Goal: Task Accomplishment & Management: Complete application form

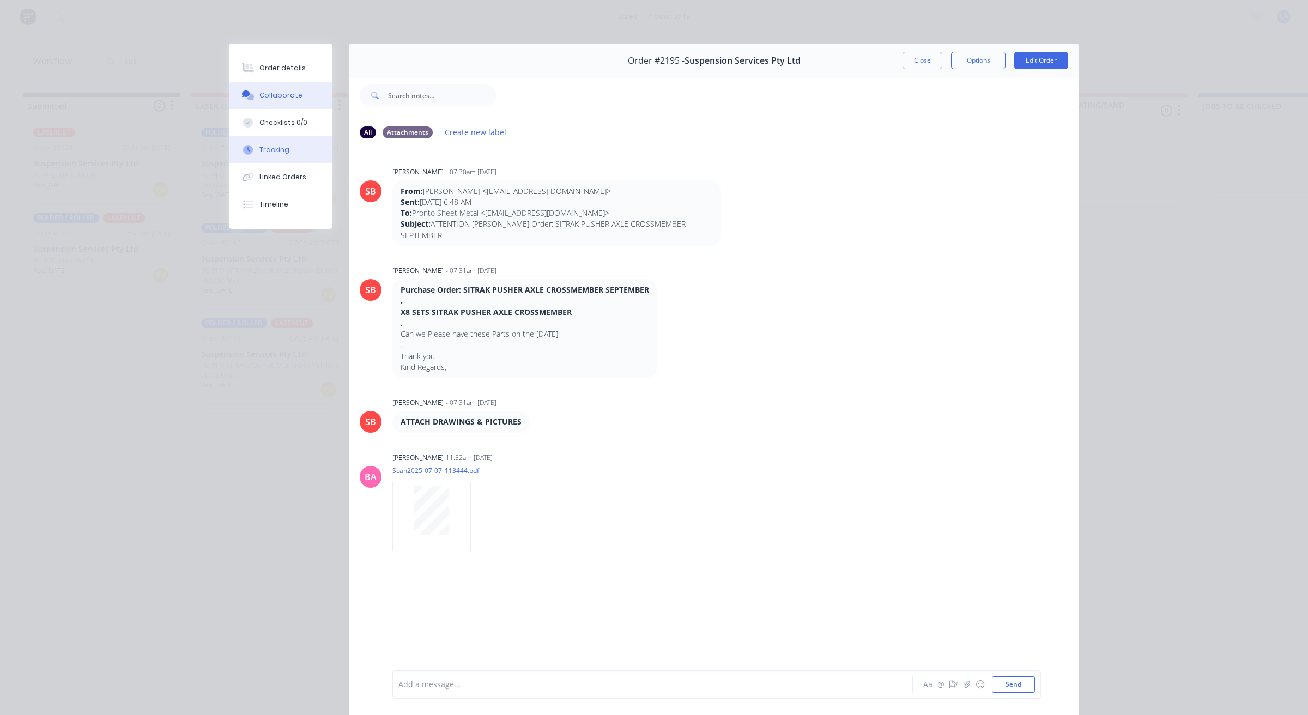
click at [307, 140] on button "Tracking" at bounding box center [281, 149] width 104 height 27
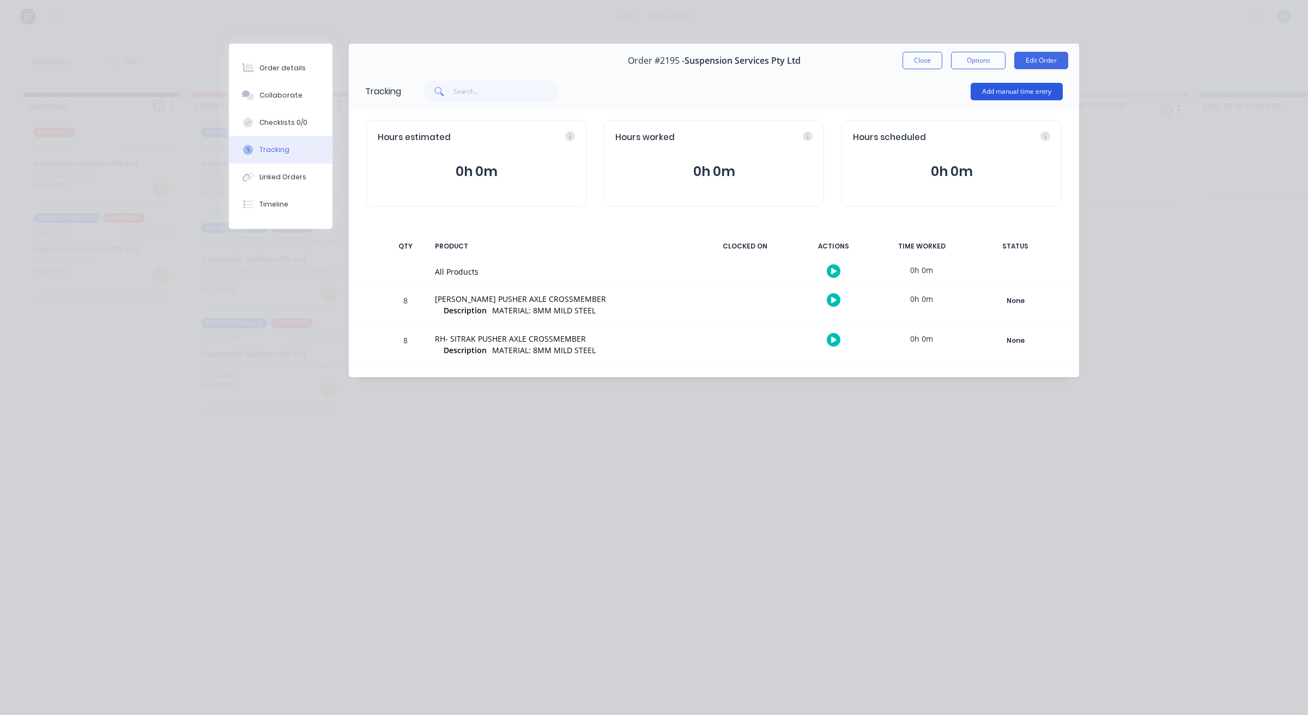
click at [997, 94] on button "Add manual time entry" at bounding box center [1017, 91] width 92 height 17
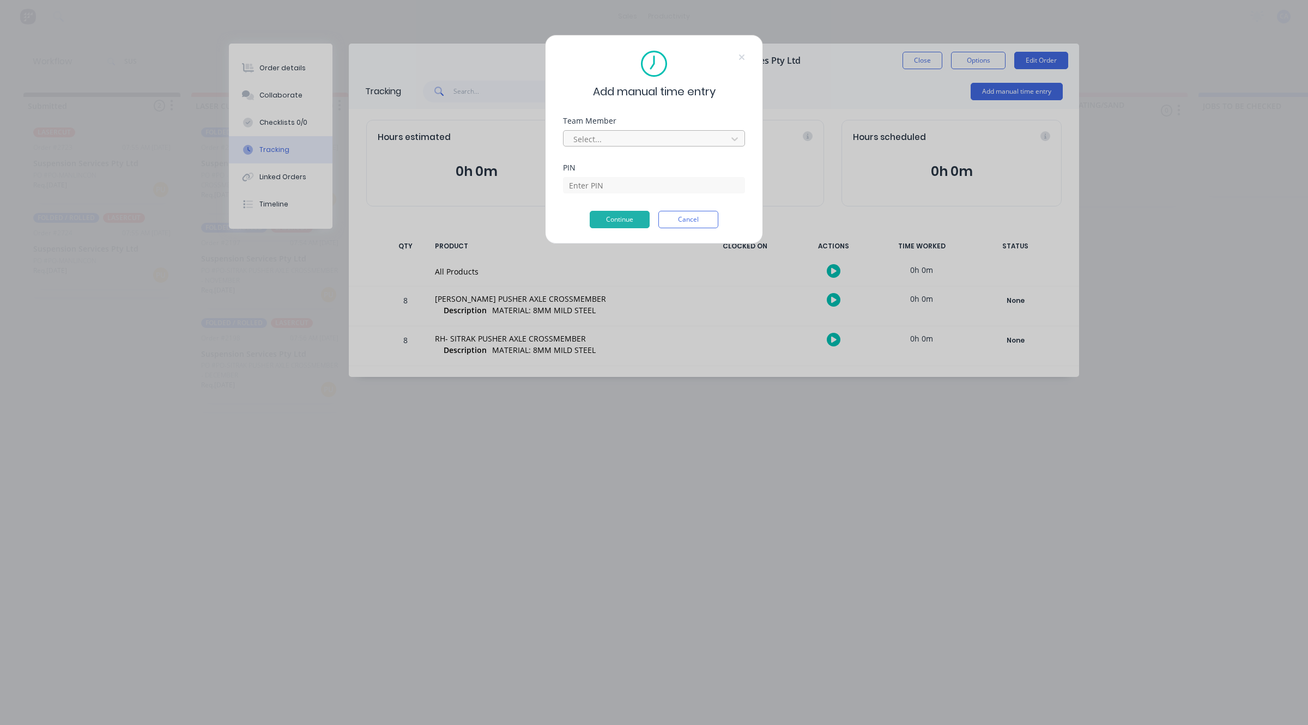
click at [665, 131] on div "Select..." at bounding box center [647, 139] width 156 height 16
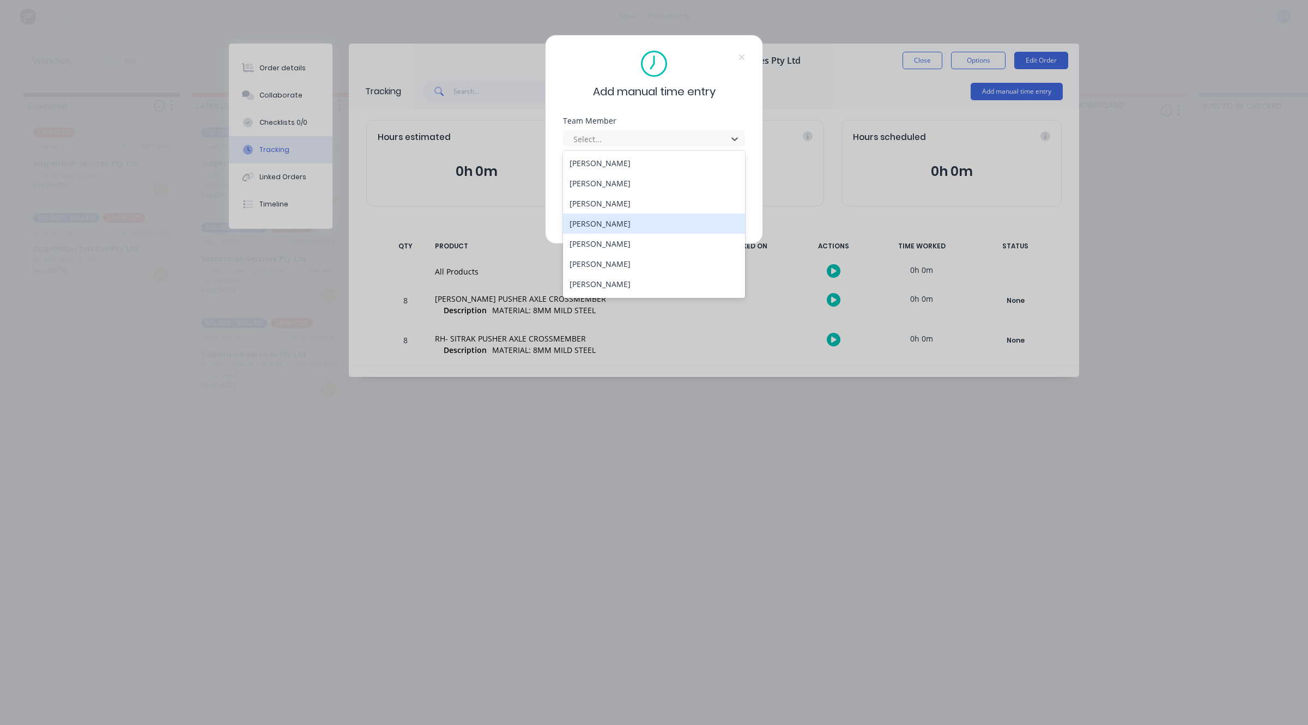
click at [627, 225] on div "[PERSON_NAME]" at bounding box center [654, 224] width 182 height 20
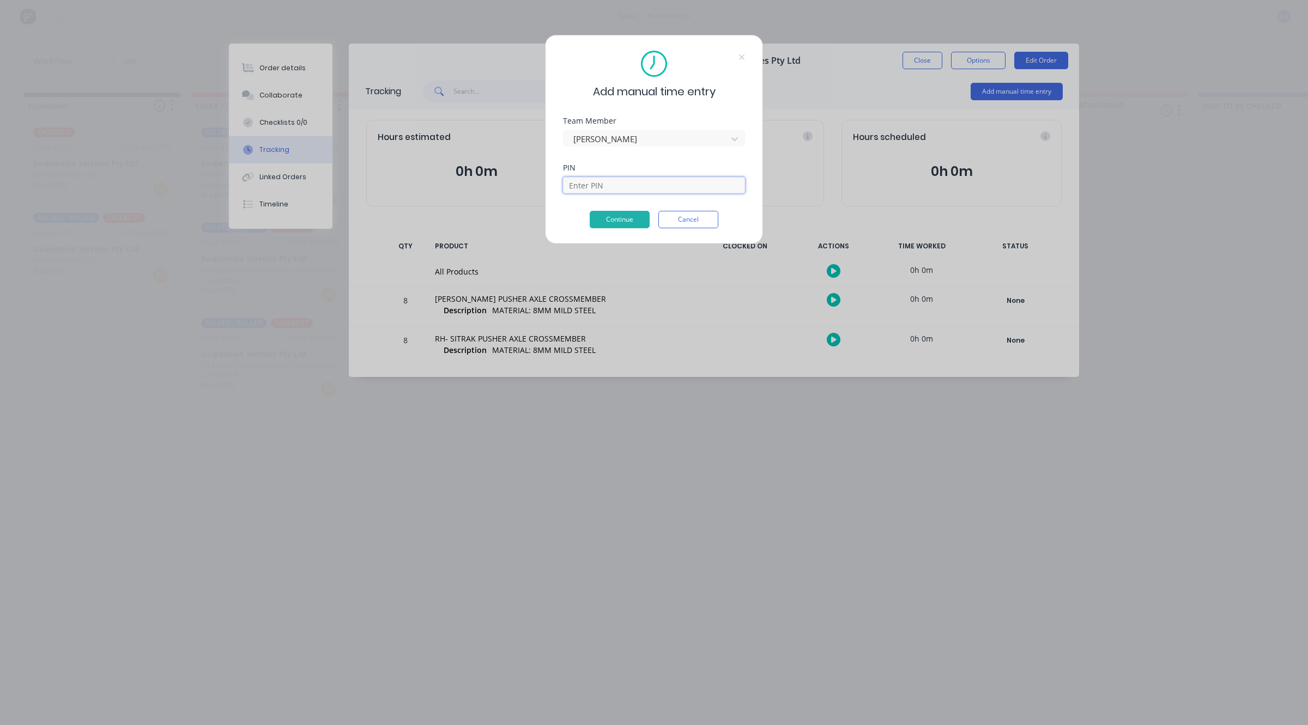
click at [622, 180] on input at bounding box center [654, 185] width 182 height 16
type input "0000"
click at [629, 225] on button "Continue" at bounding box center [620, 219] width 60 height 17
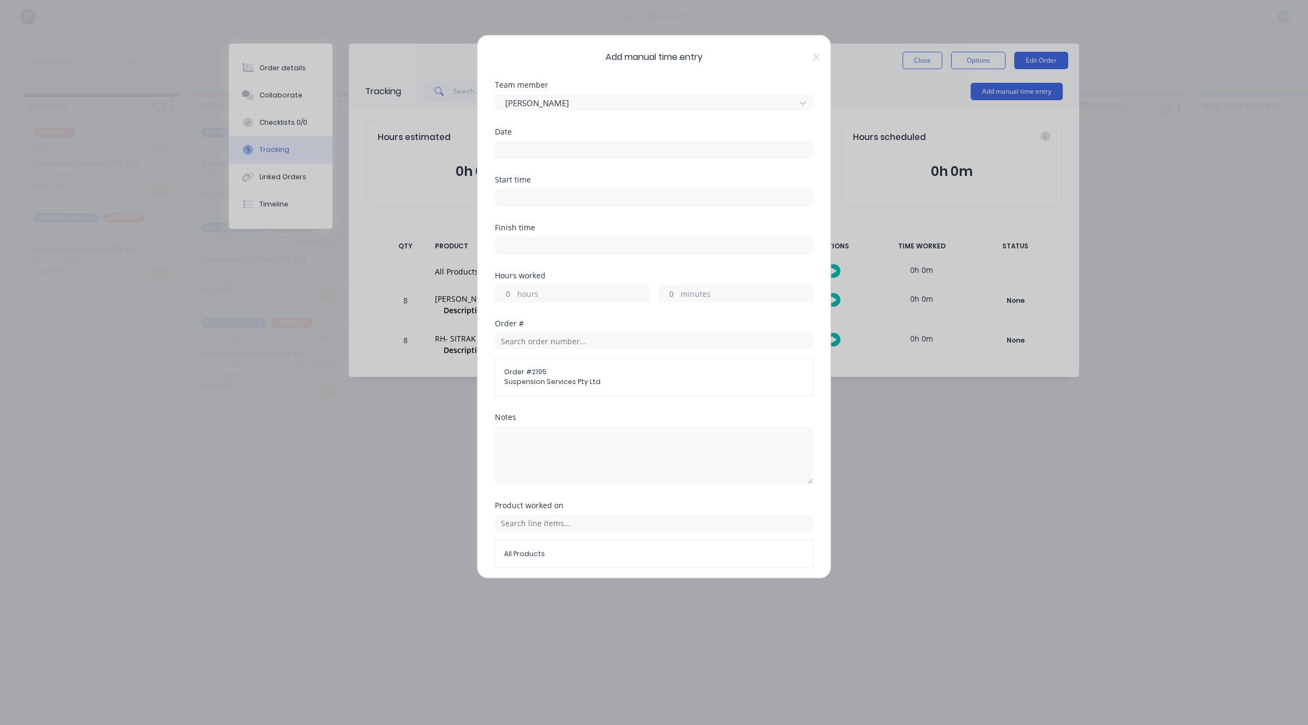
click at [562, 151] on input at bounding box center [653, 150] width 317 height 16
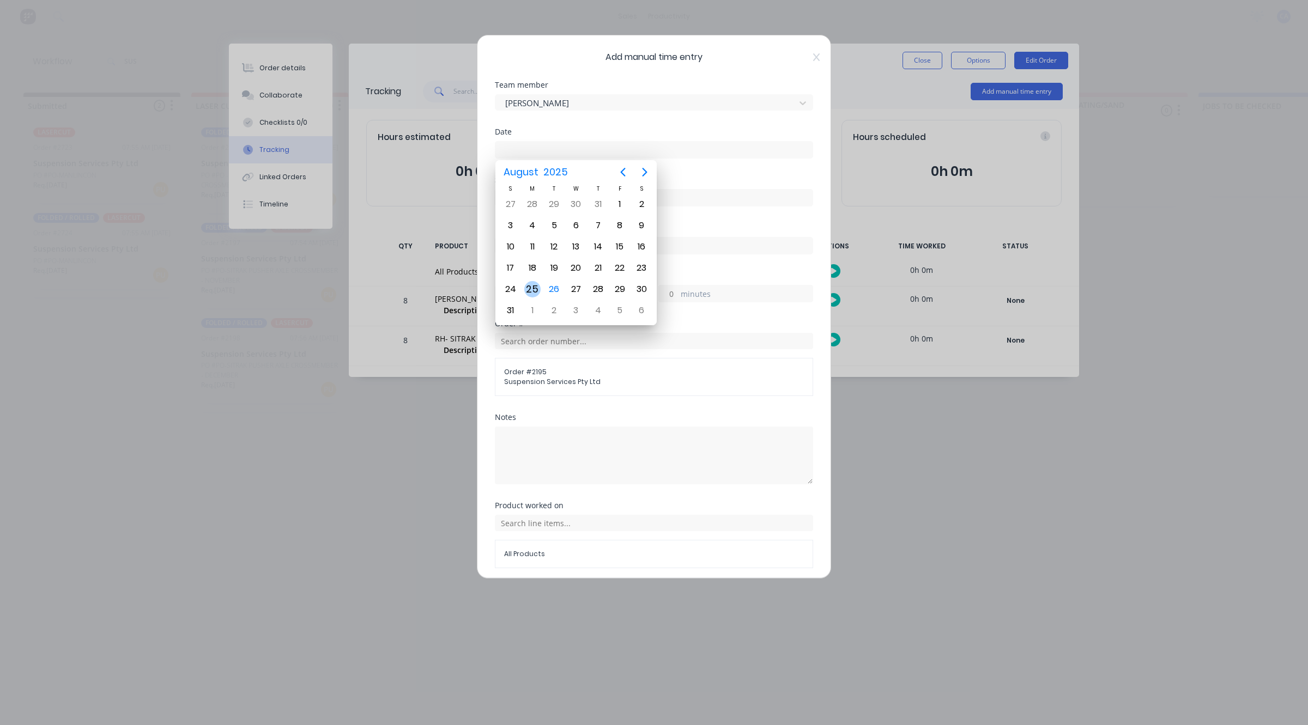
click at [535, 285] on div "25" at bounding box center [532, 289] width 16 height 16
type input "[DATE]"
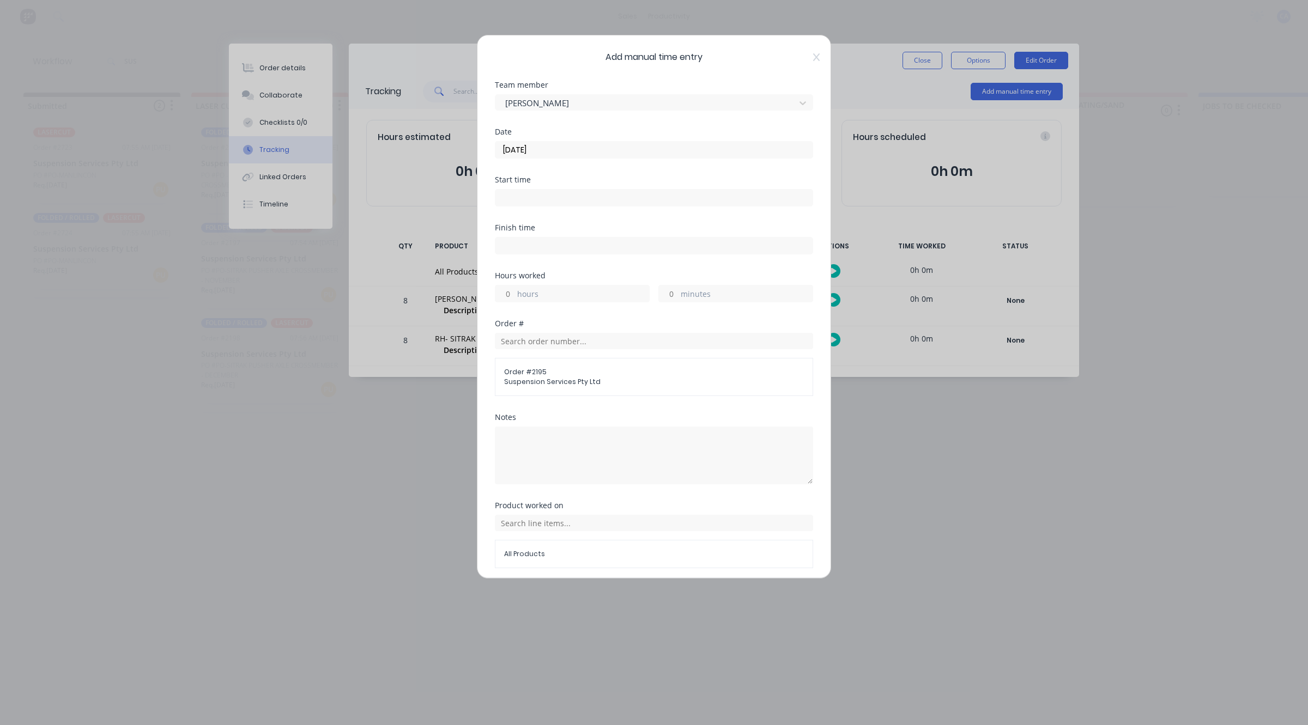
click at [510, 294] on input "hours" at bounding box center [504, 294] width 19 height 16
type input "2"
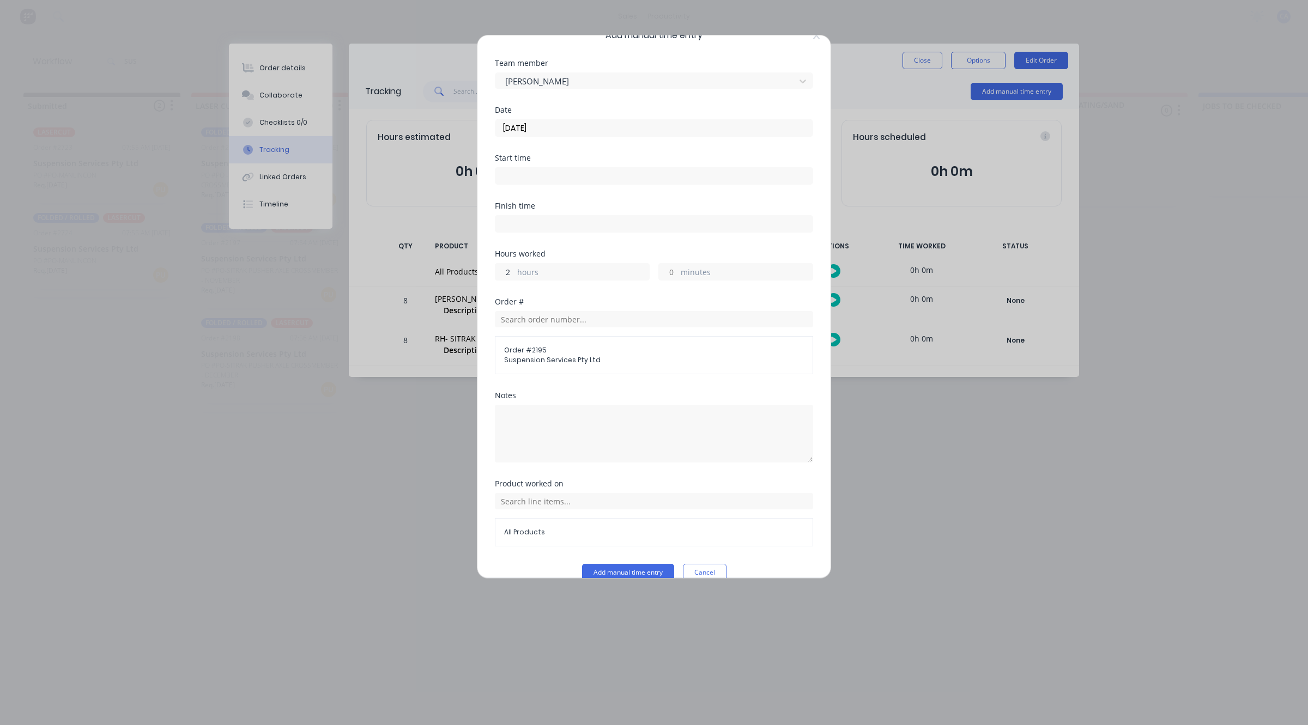
scroll to position [42, 0]
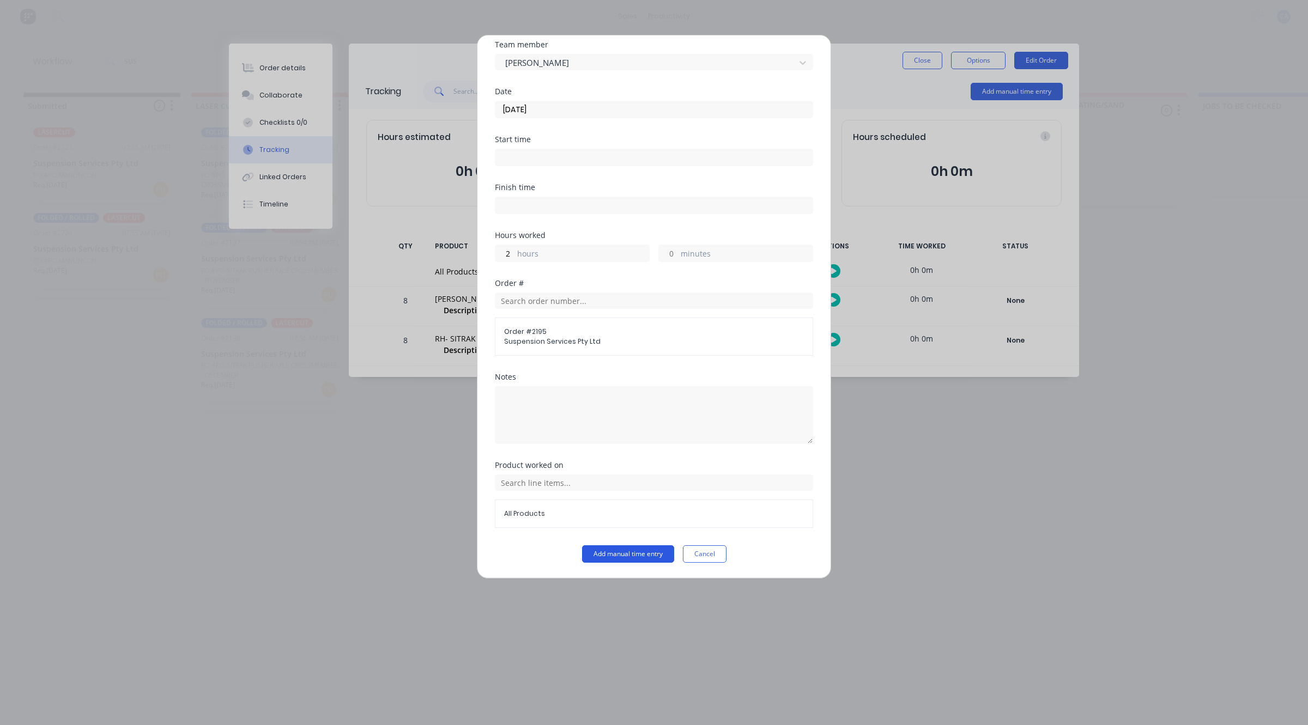
click at [626, 548] on button "Add manual time entry" at bounding box center [628, 553] width 92 height 17
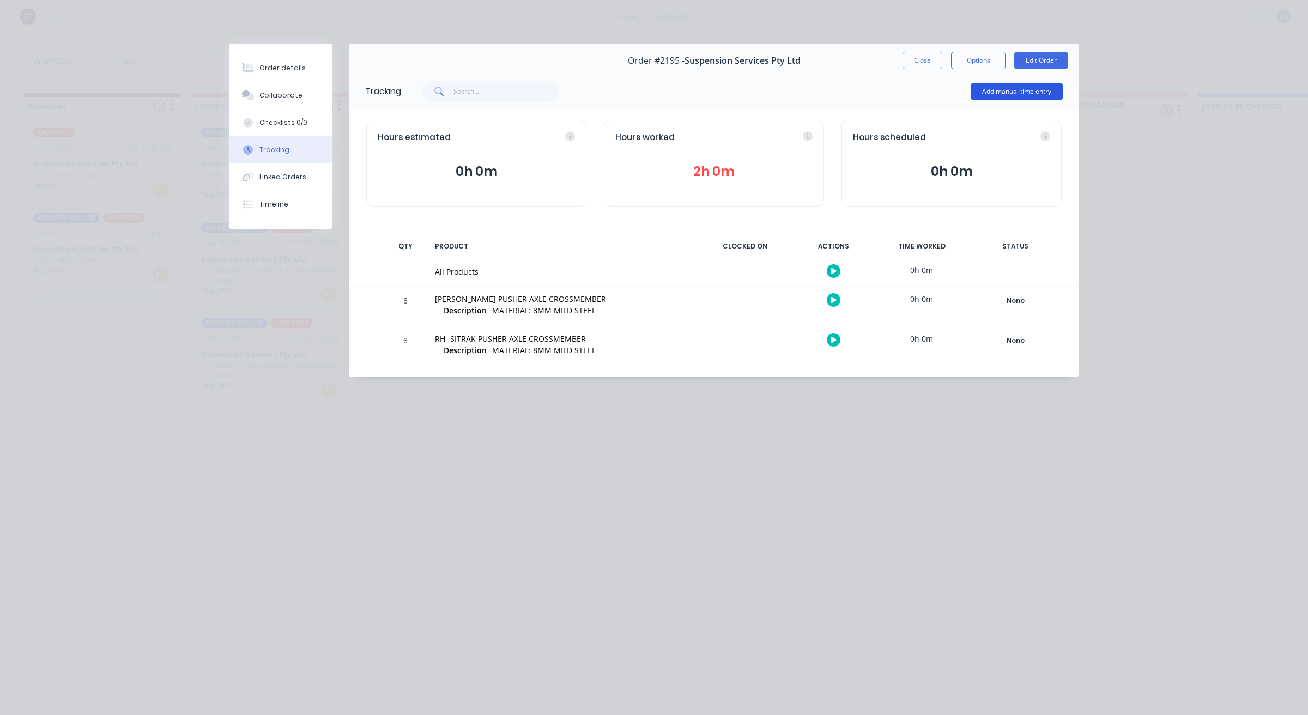
click at [985, 94] on button "Add manual time entry" at bounding box center [1017, 91] width 92 height 17
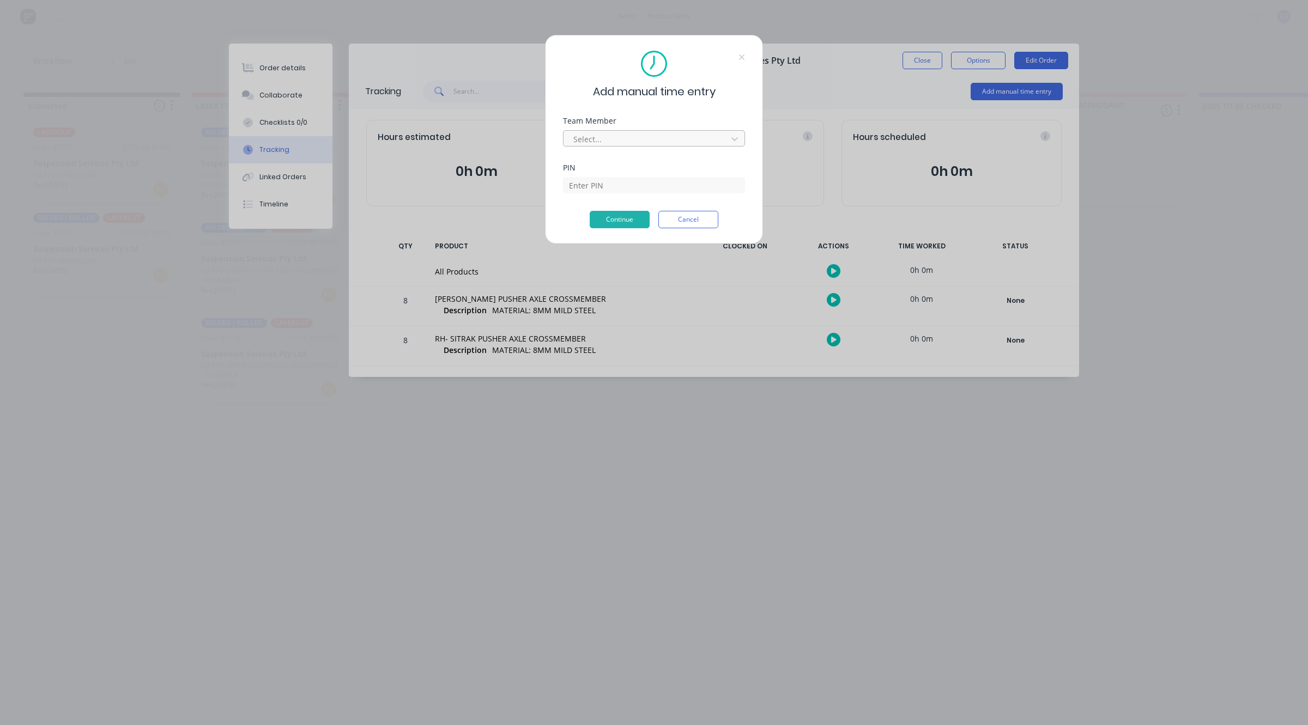
click at [666, 136] on div at bounding box center [646, 139] width 149 height 14
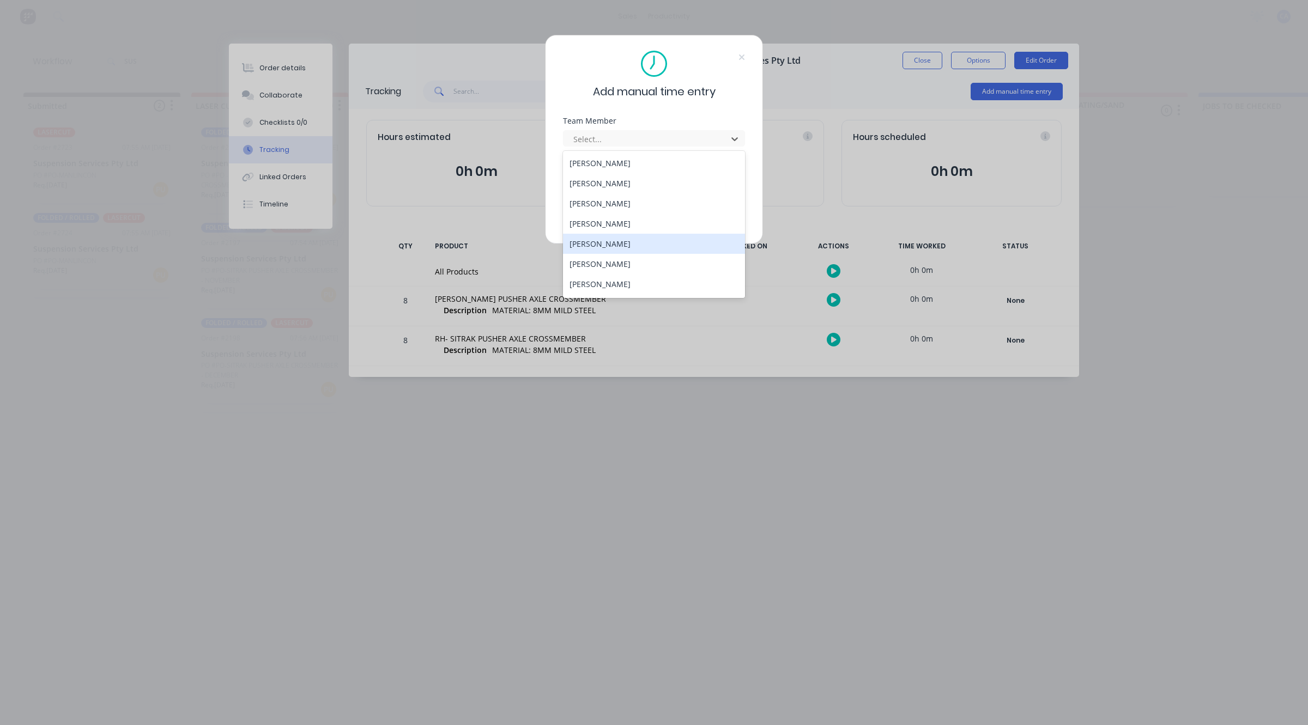
click at [601, 244] on div "[PERSON_NAME]" at bounding box center [654, 244] width 182 height 20
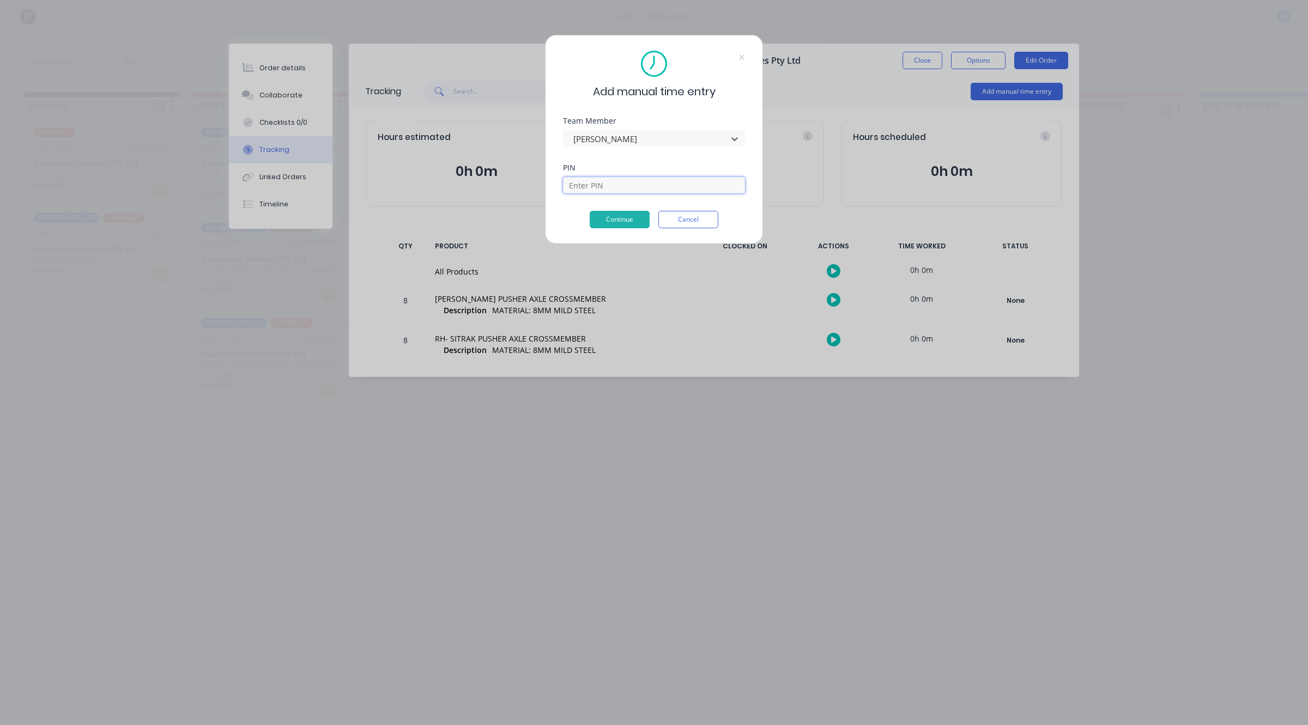
click at [614, 185] on input at bounding box center [654, 185] width 182 height 16
type input "3699"
click at [624, 215] on button "Continue" at bounding box center [620, 219] width 60 height 17
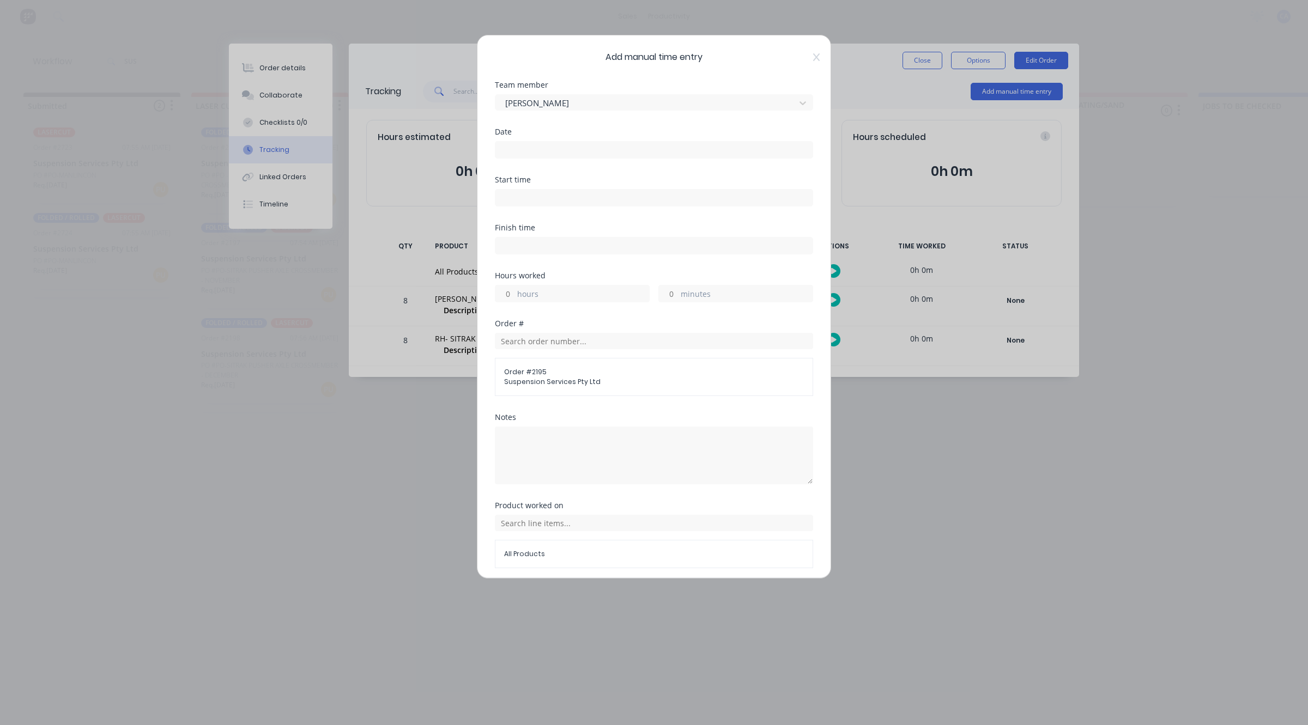
click at [546, 153] on input at bounding box center [653, 150] width 317 height 16
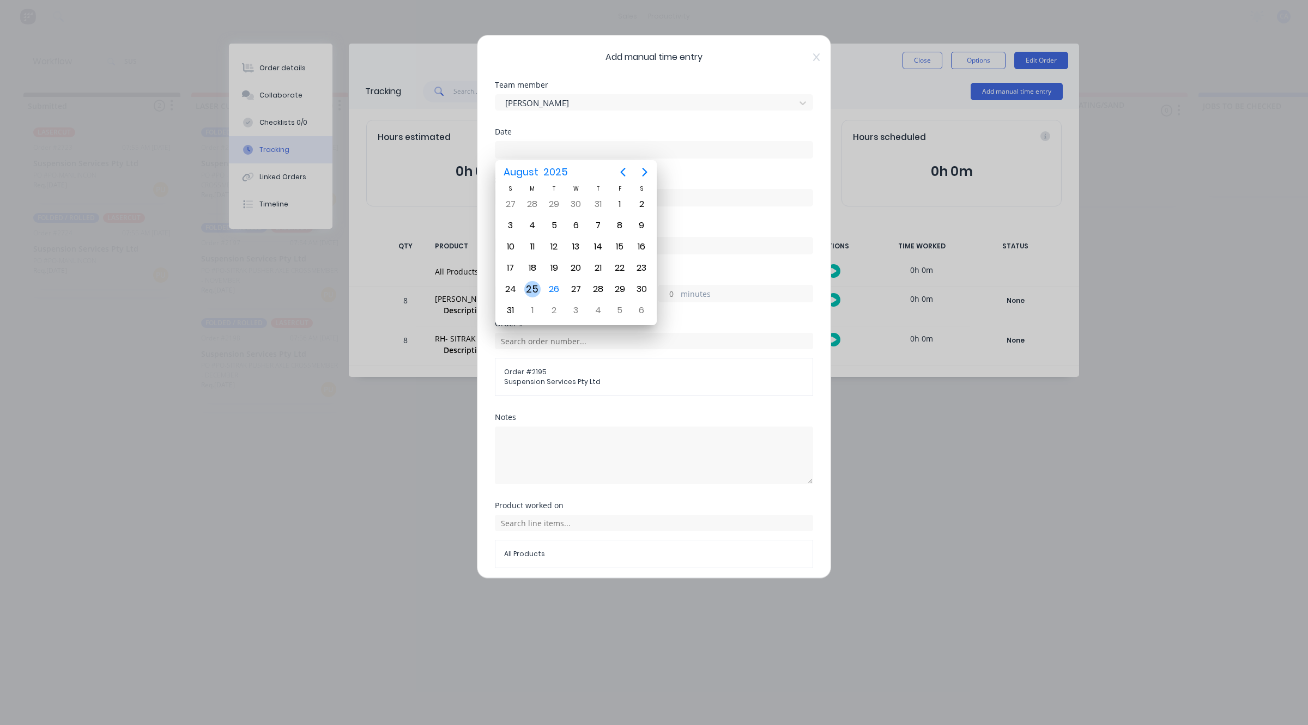
click at [535, 287] on div "25" at bounding box center [532, 289] width 16 height 16
type input "[DATE]"
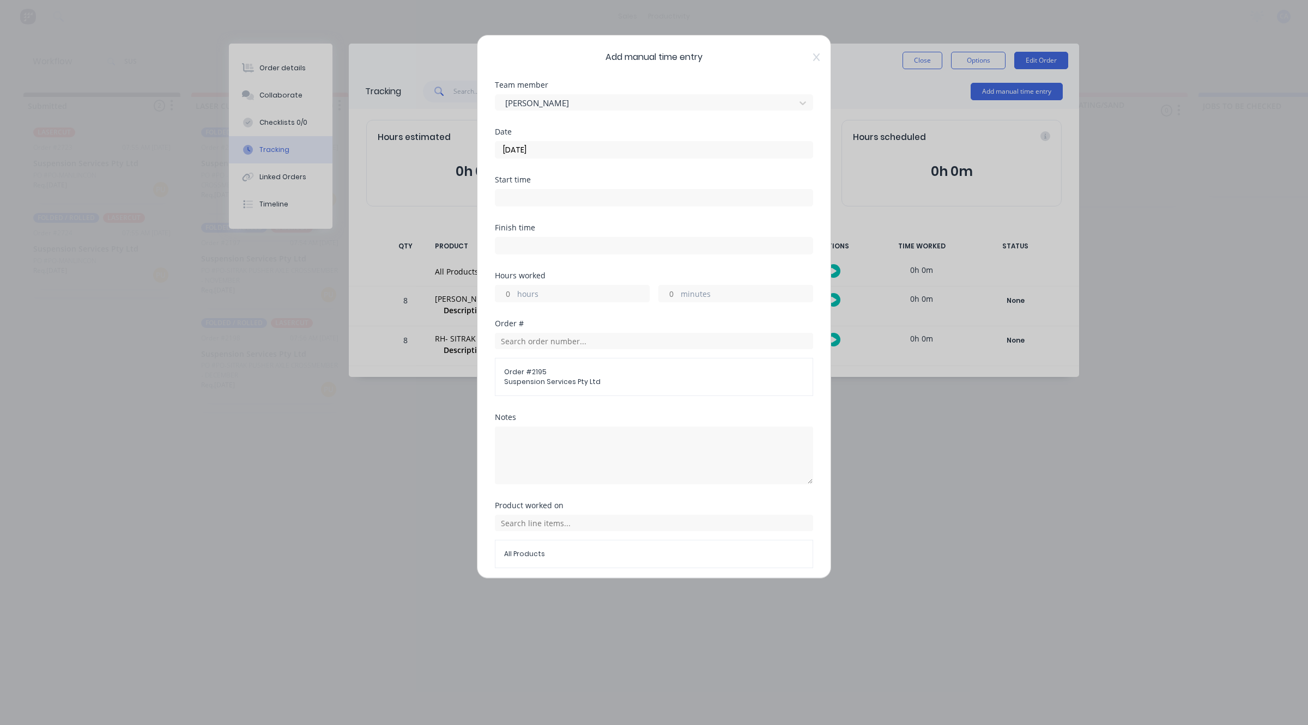
click at [517, 293] on label "hours" at bounding box center [583, 295] width 132 height 14
click at [514, 293] on input "hours" at bounding box center [504, 294] width 19 height 16
click at [512, 288] on input "hours" at bounding box center [504, 294] width 19 height 16
type input "2"
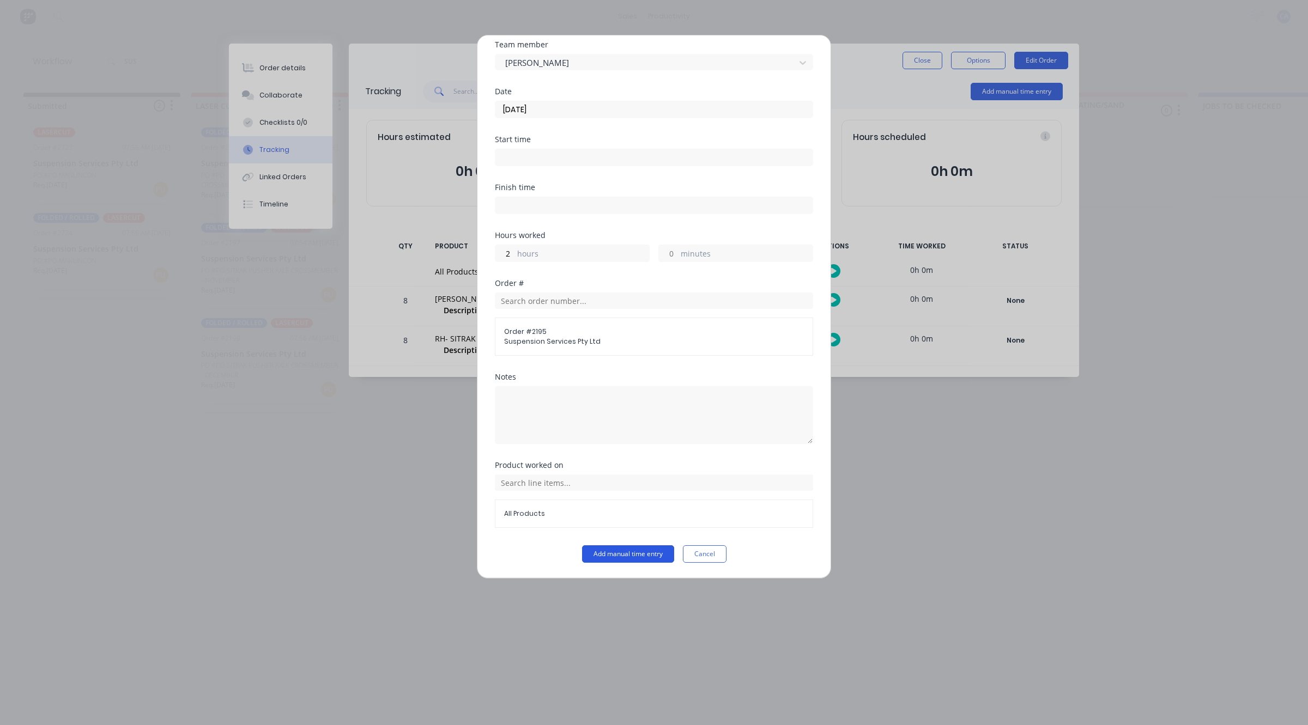
click at [618, 551] on button "Add manual time entry" at bounding box center [628, 553] width 92 height 17
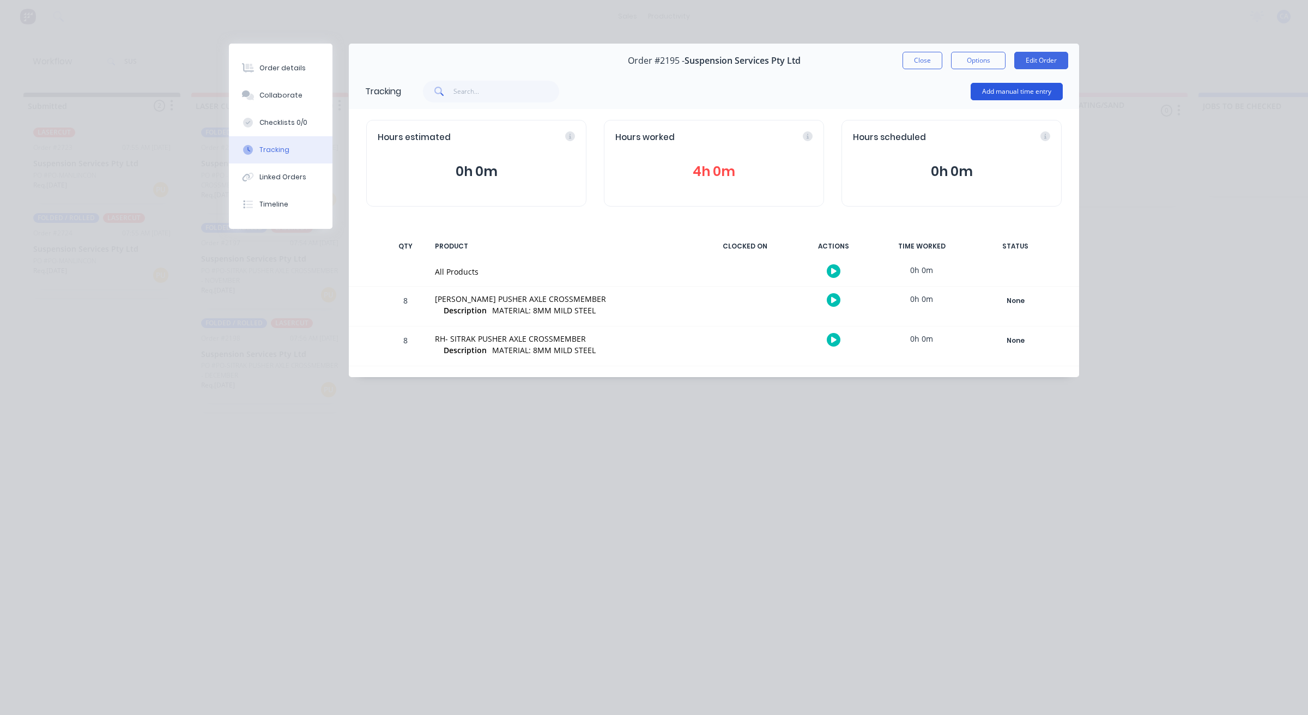
click at [974, 90] on button "Add manual time entry" at bounding box center [1017, 91] width 92 height 17
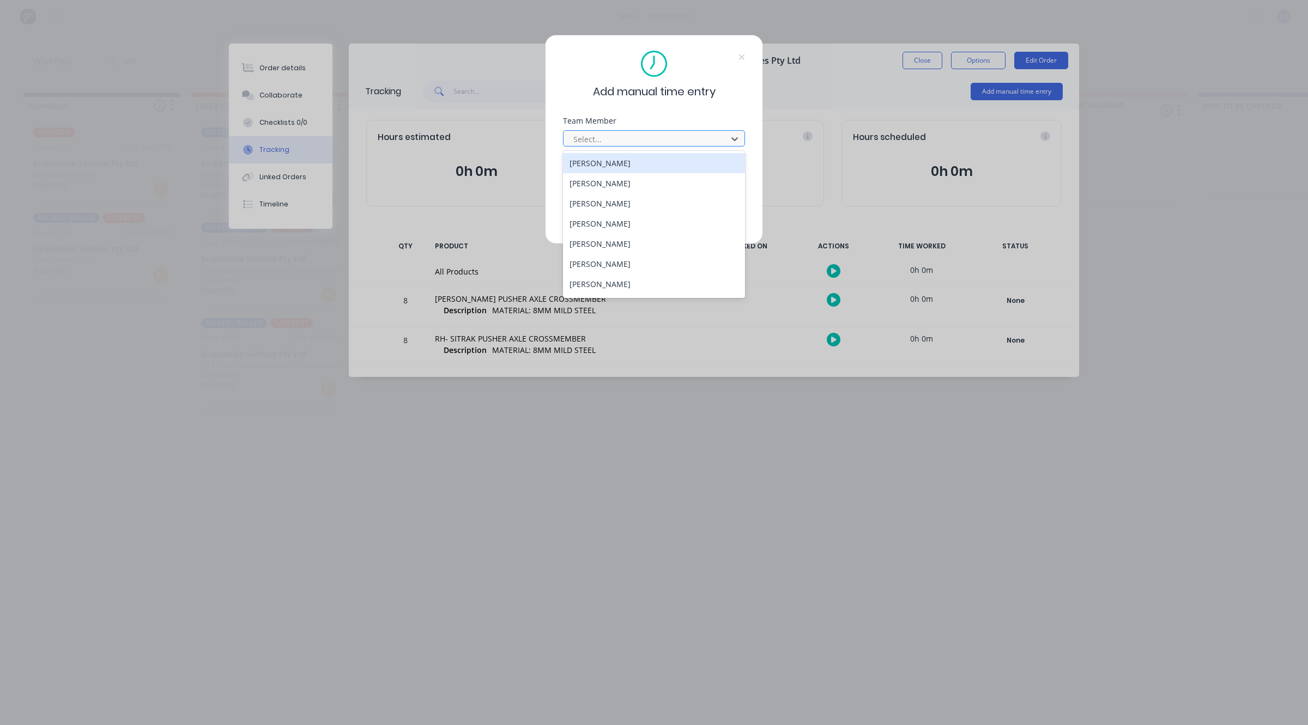
click at [608, 144] on div "Select..." at bounding box center [647, 139] width 156 height 16
click at [604, 222] on div "[PERSON_NAME]" at bounding box center [654, 224] width 182 height 20
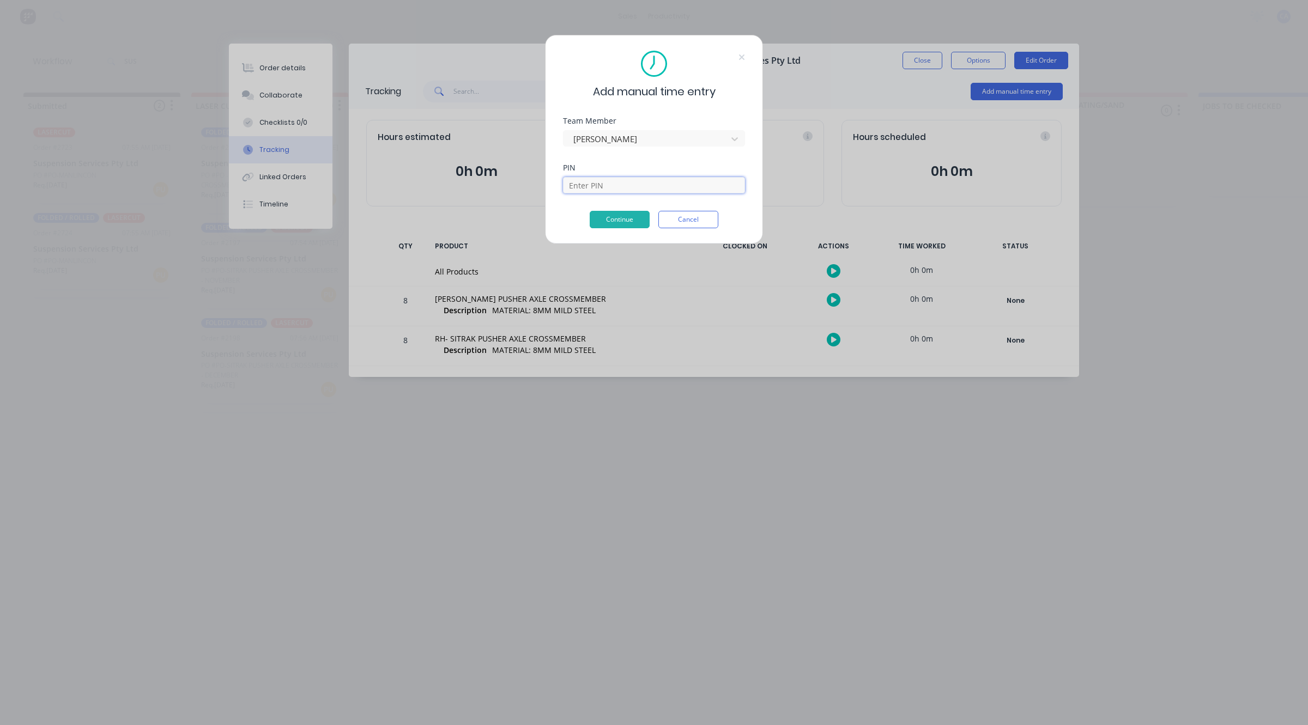
click at [605, 181] on input at bounding box center [654, 185] width 182 height 16
type input "0000"
click at [622, 221] on button "Continue" at bounding box center [620, 219] width 60 height 17
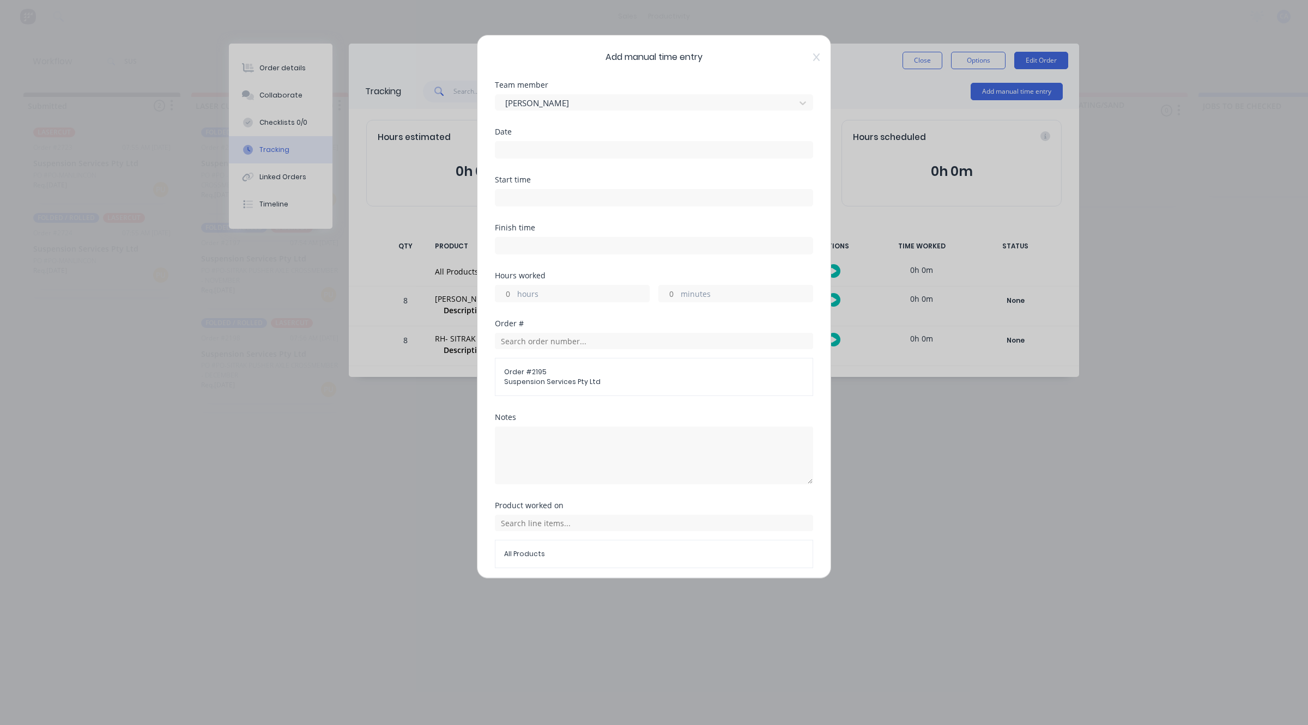
click at [601, 143] on input at bounding box center [653, 150] width 317 height 16
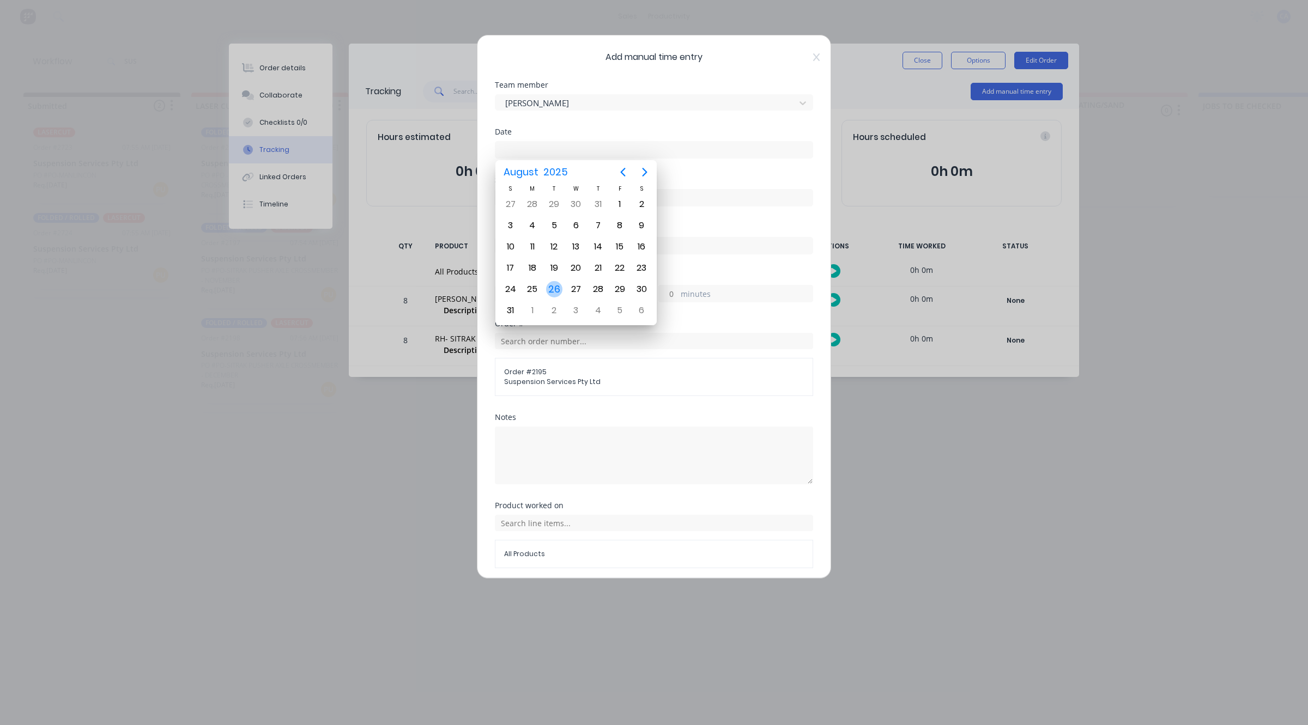
click at [560, 282] on div "26" at bounding box center [554, 289] width 16 height 16
type input "[DATE]"
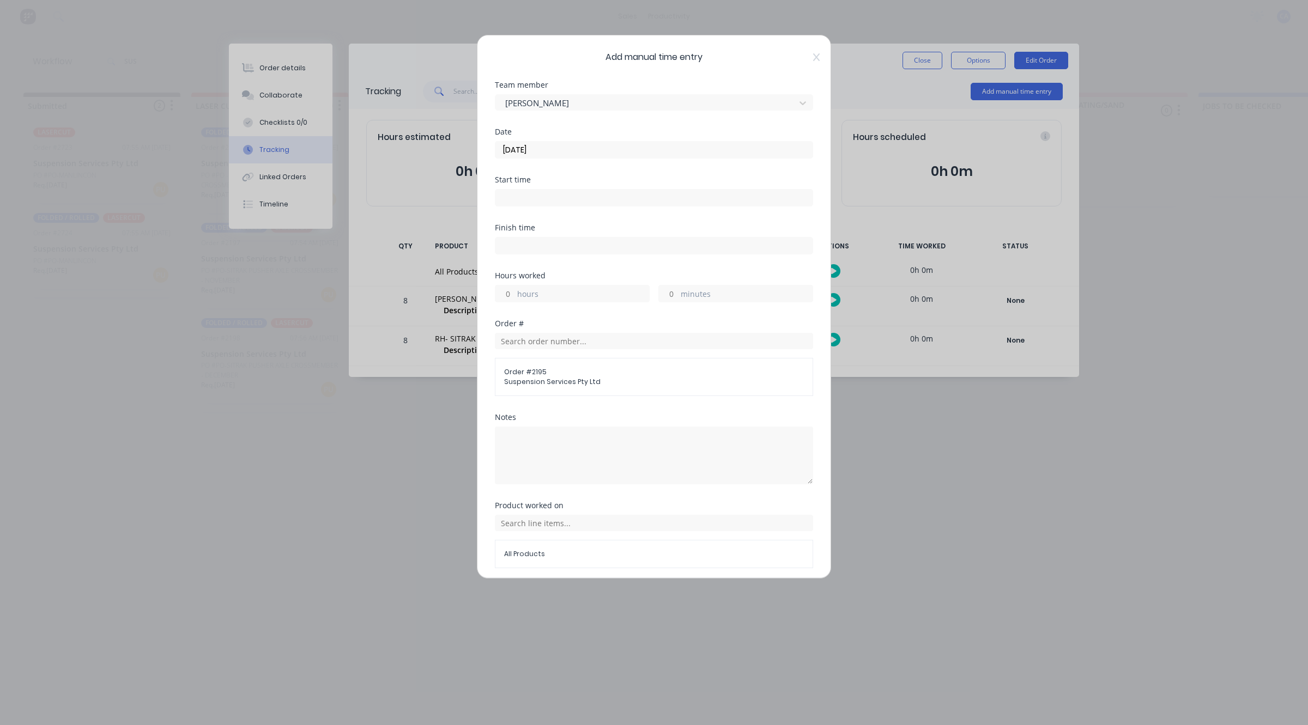
click at [502, 293] on input "hours" at bounding box center [504, 294] width 19 height 16
type input "3"
click at [514, 290] on input "3" at bounding box center [504, 294] width 19 height 16
click at [507, 292] on input "3" at bounding box center [504, 294] width 19 height 16
click at [466, 297] on div "Add manual time entry Team member [PERSON_NAME] Date [DATE] Start time Finish t…" at bounding box center [654, 362] width 1308 height 725
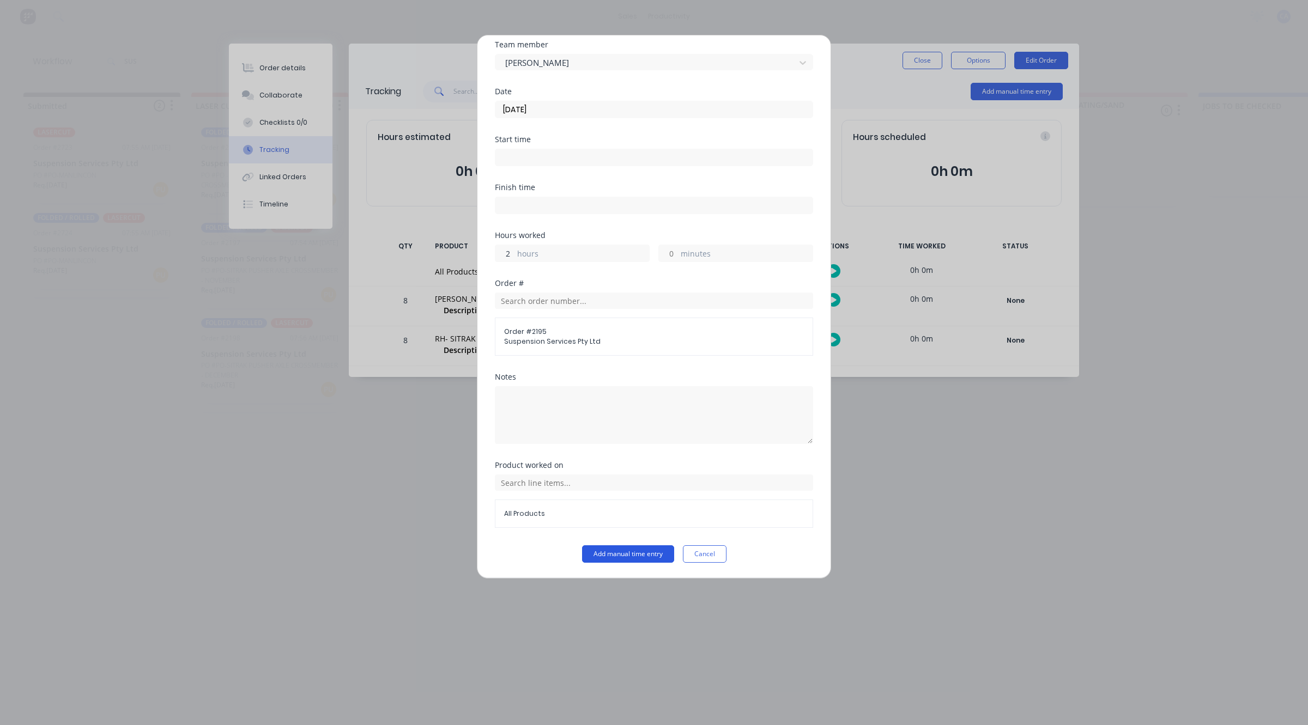
type input "2"
click at [602, 549] on button "Add manual time entry" at bounding box center [628, 553] width 92 height 17
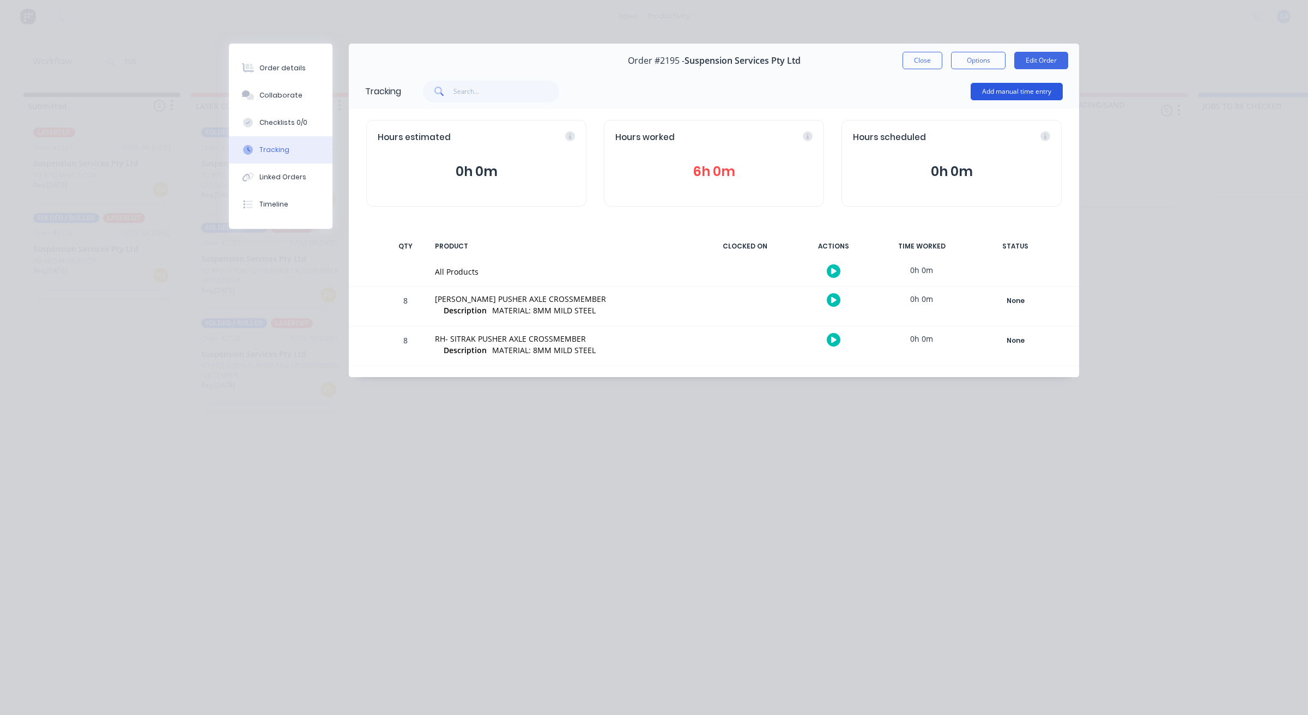
click at [989, 83] on button "Add manual time entry" at bounding box center [1017, 91] width 92 height 17
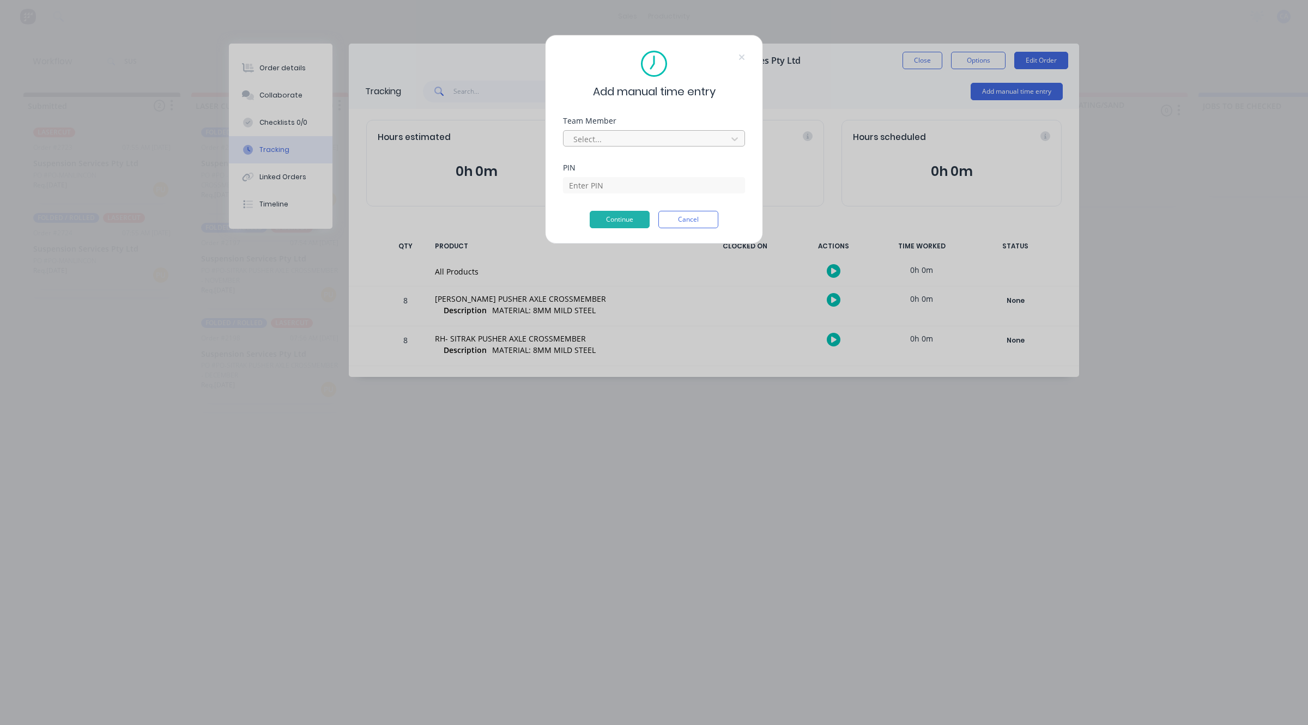
drag, startPoint x: 672, startPoint y: 139, endPoint x: 661, endPoint y: 150, distance: 15.4
click at [671, 139] on div at bounding box center [646, 139] width 149 height 14
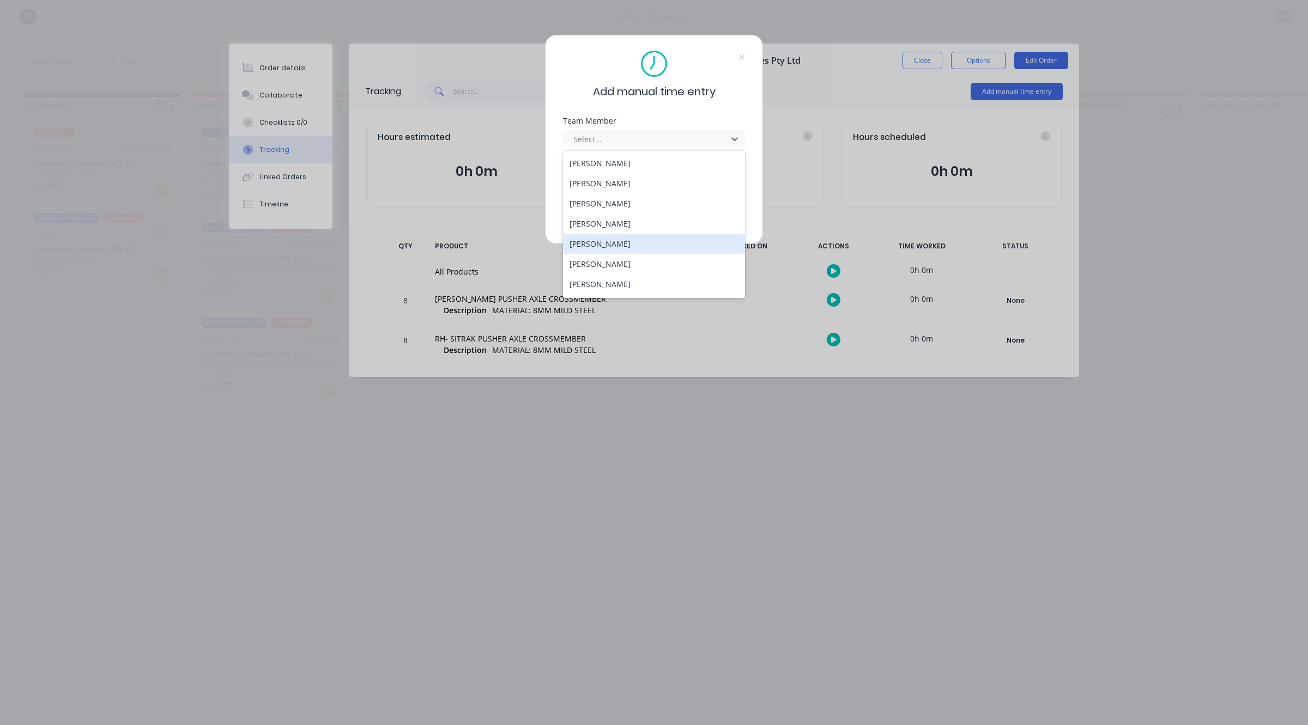
click at [617, 240] on div "[PERSON_NAME]" at bounding box center [654, 244] width 182 height 20
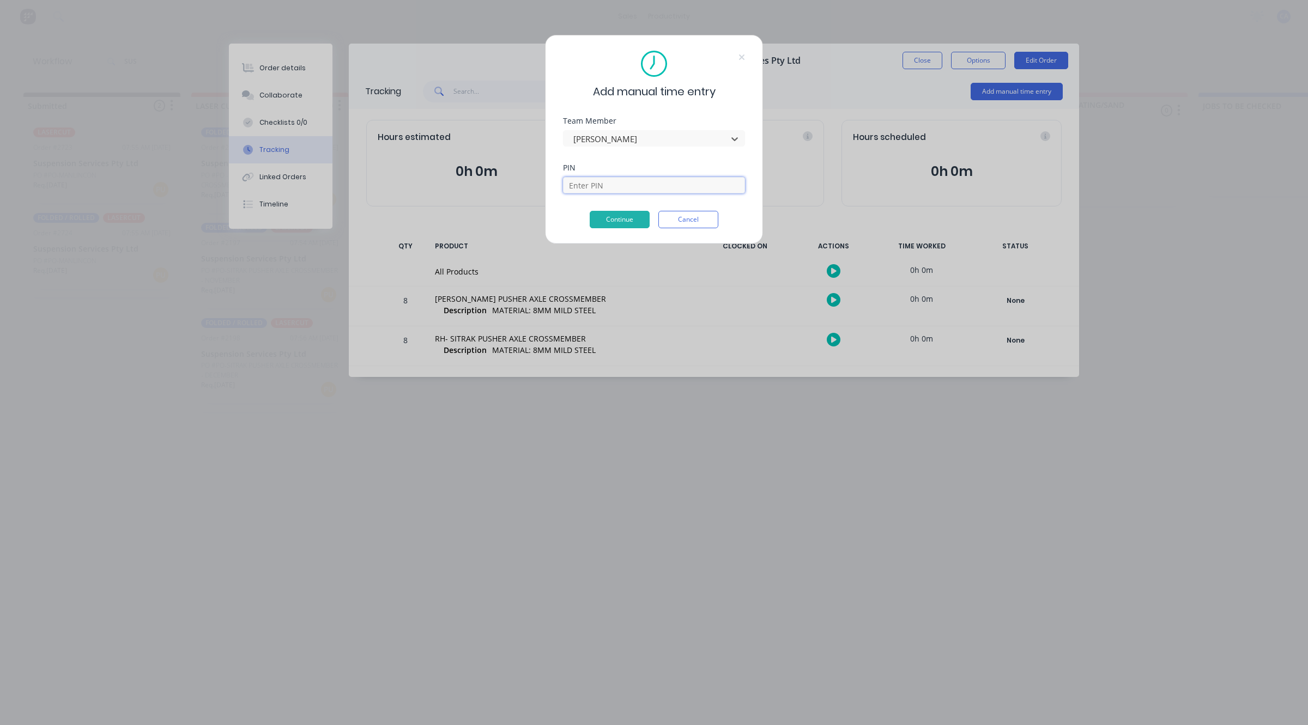
click at [611, 180] on input at bounding box center [654, 185] width 182 height 16
type input "0000"
click at [628, 221] on button "Continue" at bounding box center [620, 219] width 60 height 17
click at [618, 226] on button "Continue" at bounding box center [620, 227] width 60 height 17
drag, startPoint x: 598, startPoint y: 190, endPoint x: 536, endPoint y: 181, distance: 62.7
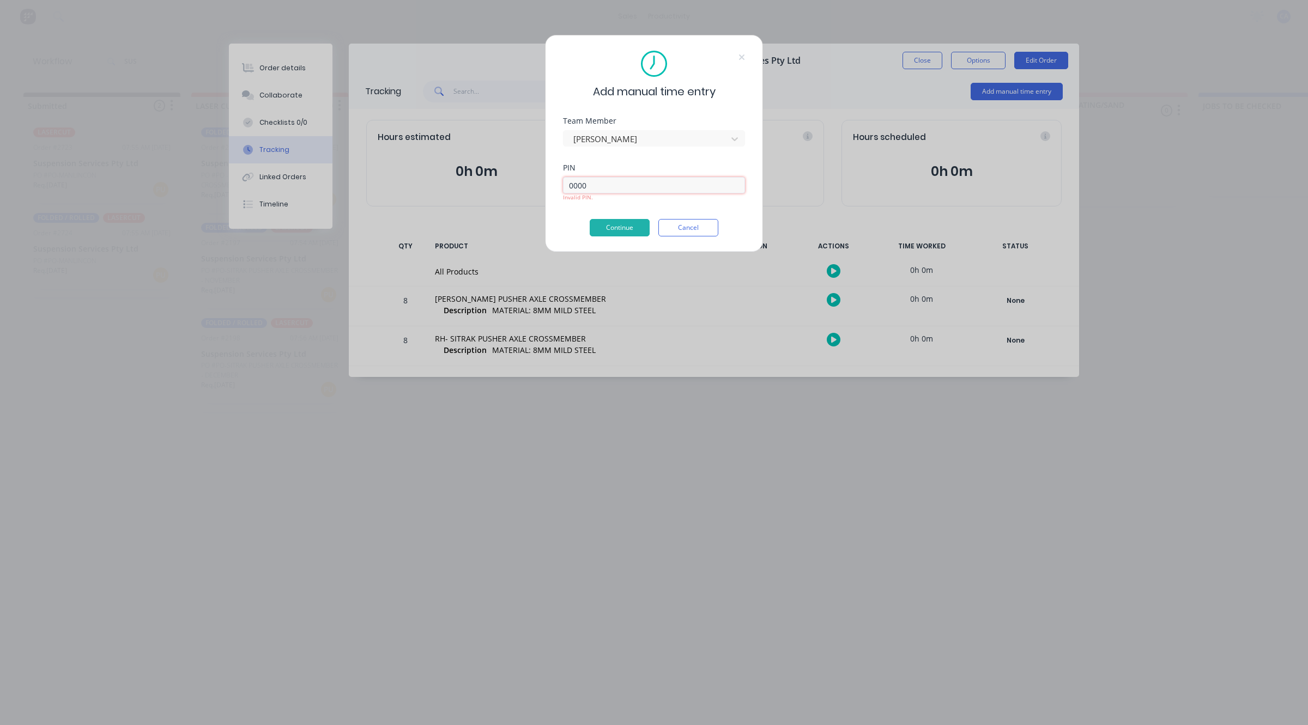
click at [536, 183] on div "Add manual time entry Team Member [PERSON_NAME] PIN 0000 Invalid PIN. Continue …" at bounding box center [654, 362] width 1308 height 725
click at [611, 180] on input at bounding box center [654, 185] width 182 height 16
type input "3699"
click at [612, 228] on button "Continue" at bounding box center [620, 227] width 60 height 17
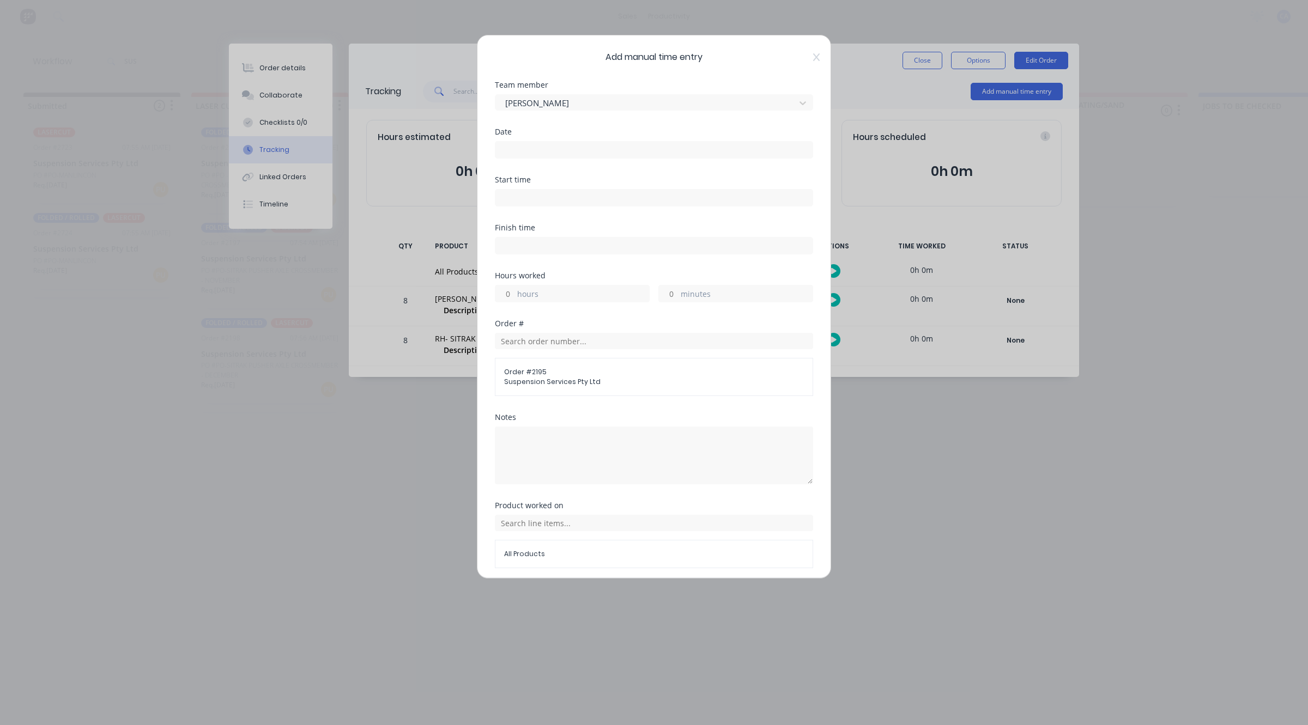
click at [548, 145] on input at bounding box center [653, 150] width 317 height 16
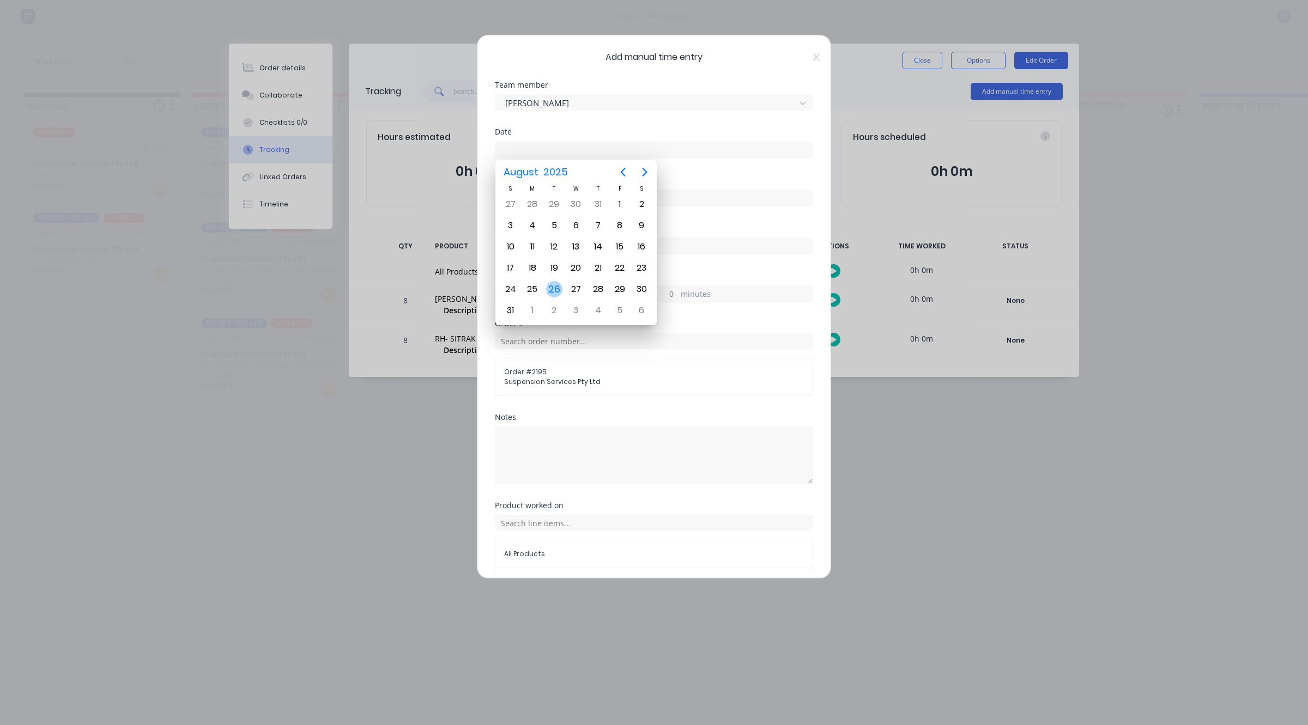
click at [556, 284] on div "26" at bounding box center [554, 289] width 16 height 16
type input "[DATE]"
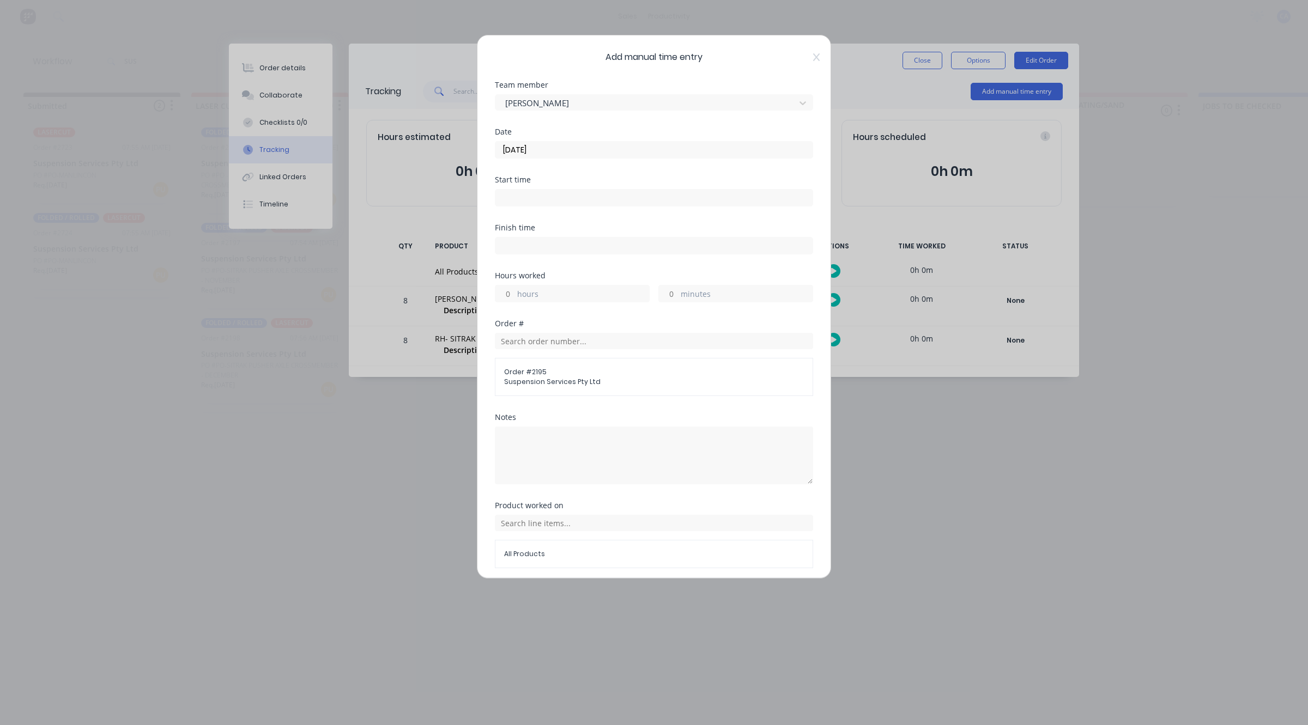
click at [508, 300] on input "hours" at bounding box center [504, 294] width 19 height 16
type input "2"
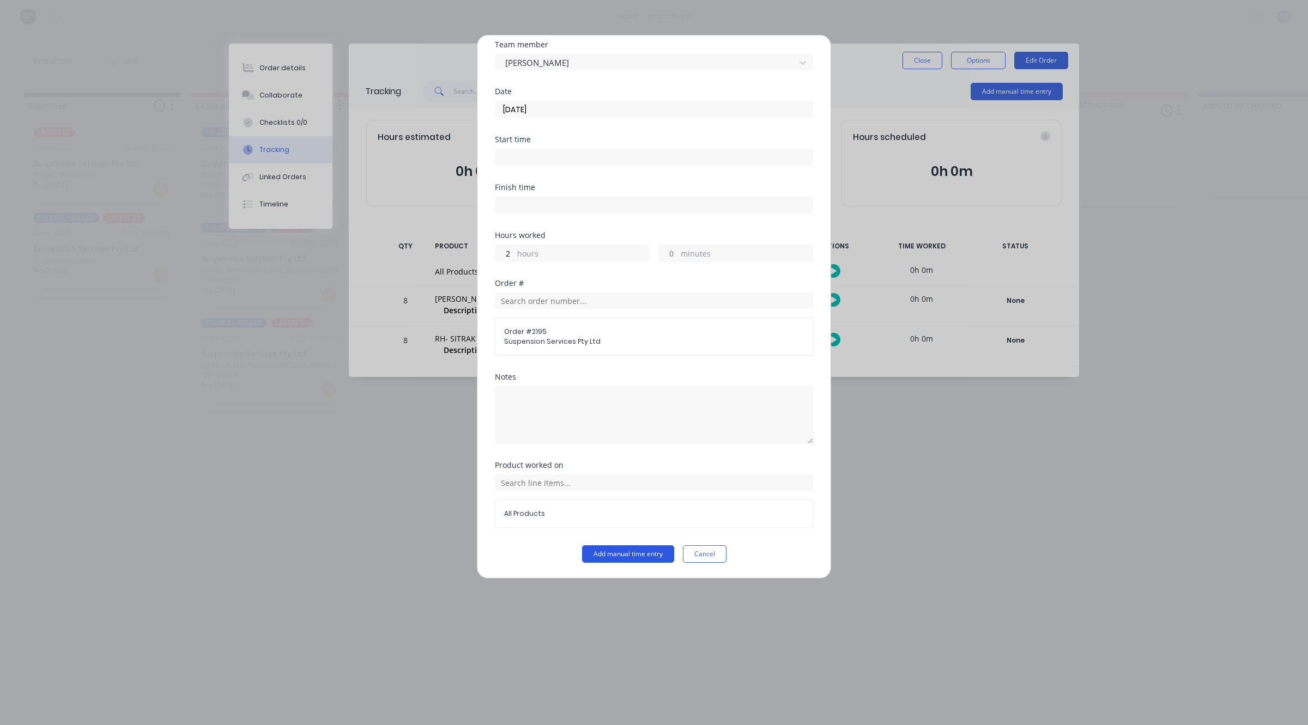
click at [627, 562] on button "Add manual time entry" at bounding box center [628, 553] width 92 height 17
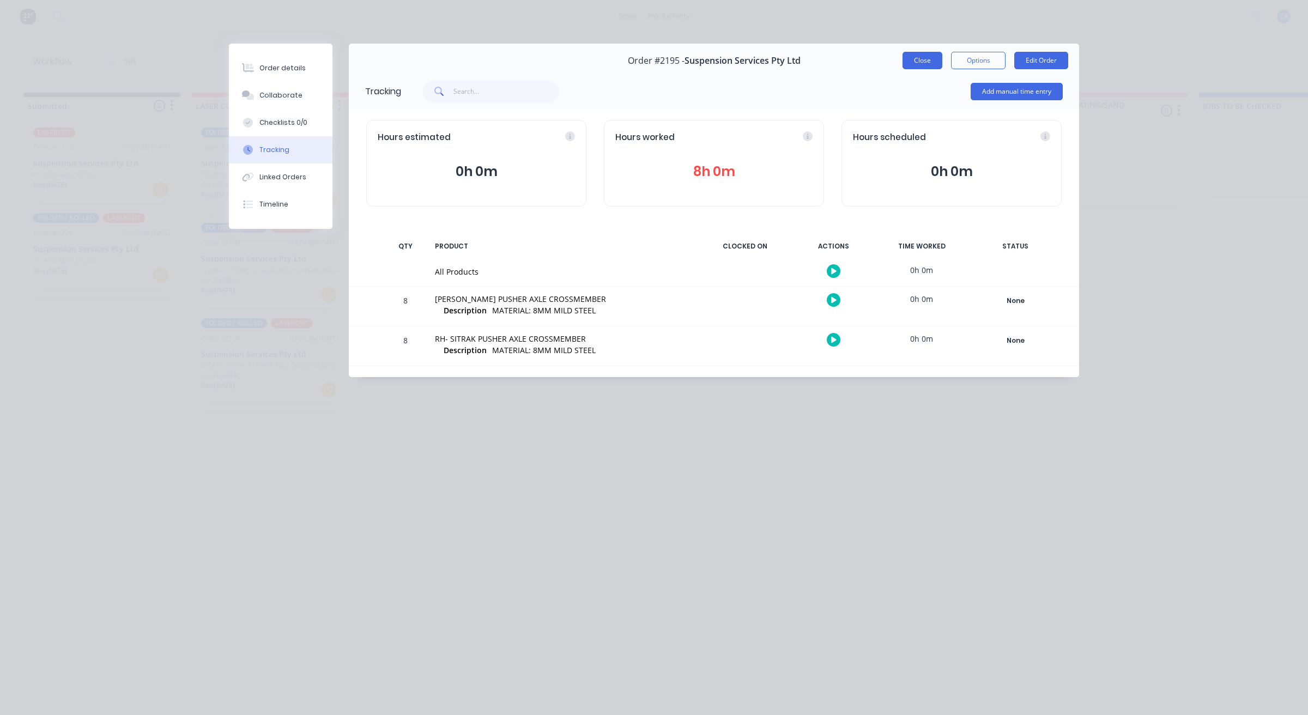
click at [924, 58] on button "Close" at bounding box center [922, 60] width 40 height 17
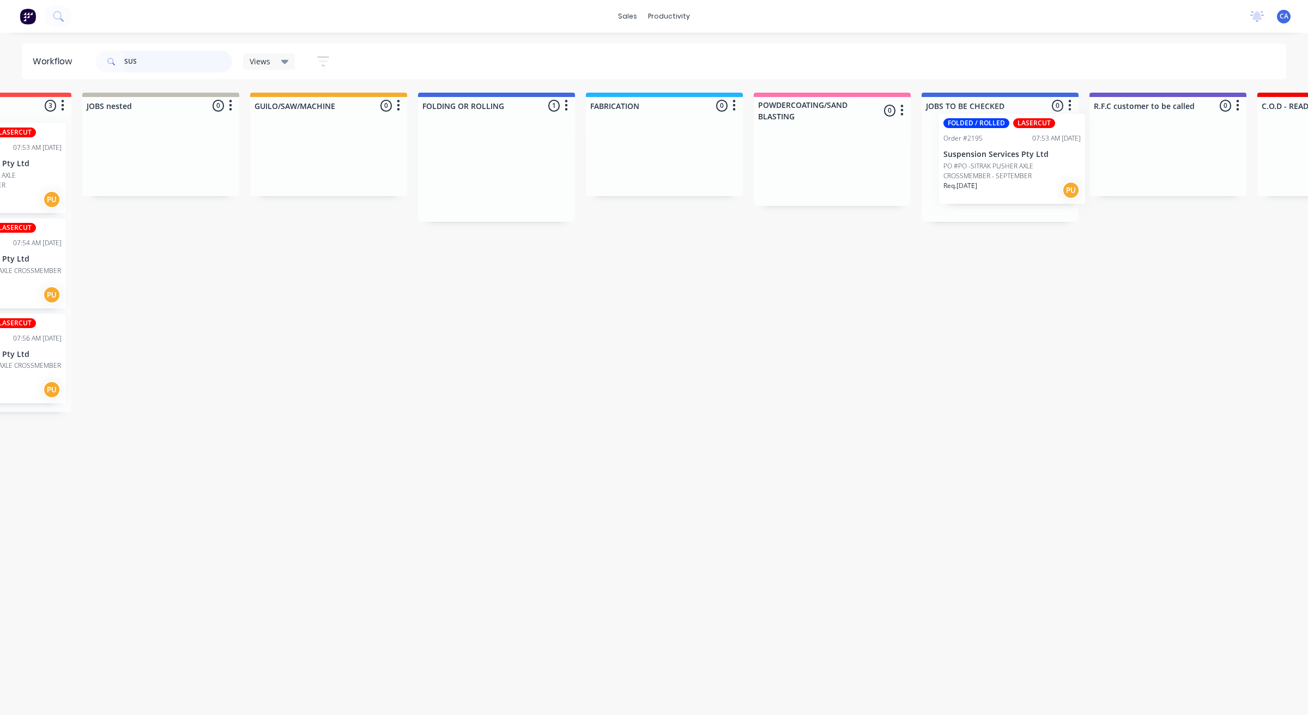
drag, startPoint x: 762, startPoint y: 180, endPoint x: 1002, endPoint y: 170, distance: 240.0
drag, startPoint x: 154, startPoint y: 64, endPoint x: 34, endPoint y: 56, distance: 120.7
click at [34, 56] on header "Workflow SUS Views Save new view None (Default) edit Show/Hide statuses Show li…" at bounding box center [654, 61] width 1265 height 35
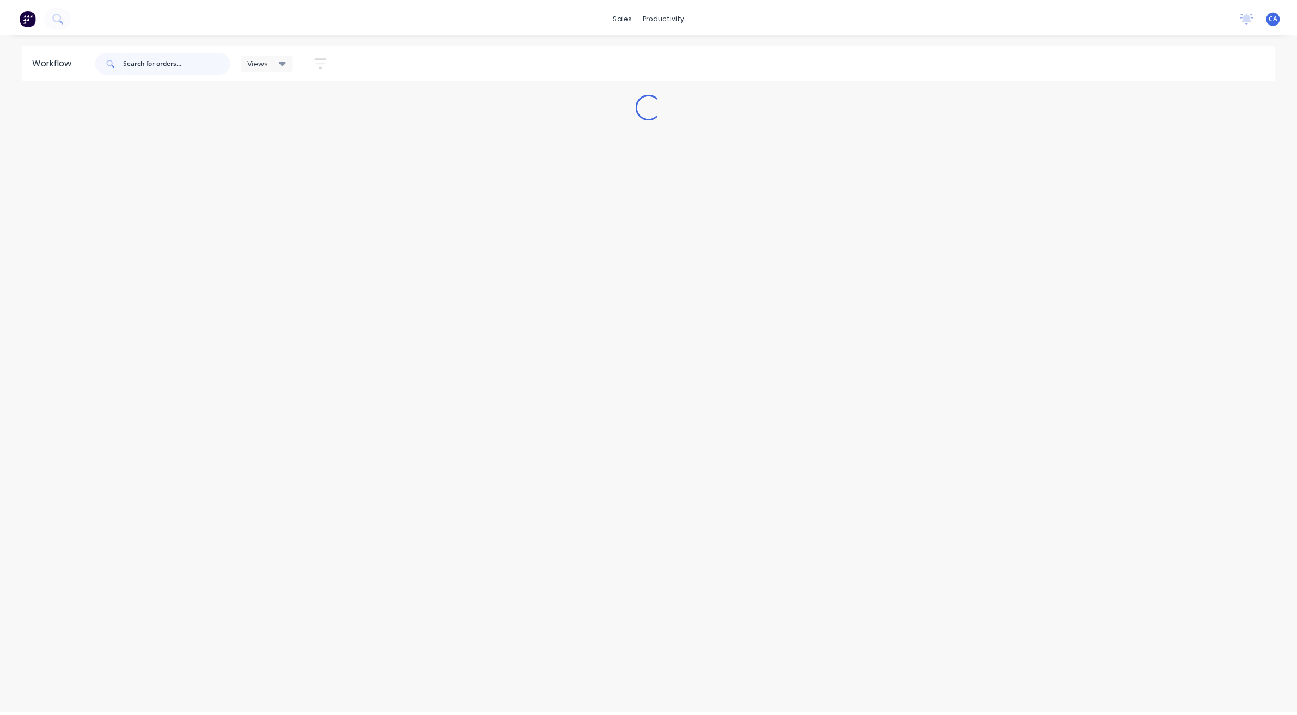
scroll to position [0, 0]
type input "K"
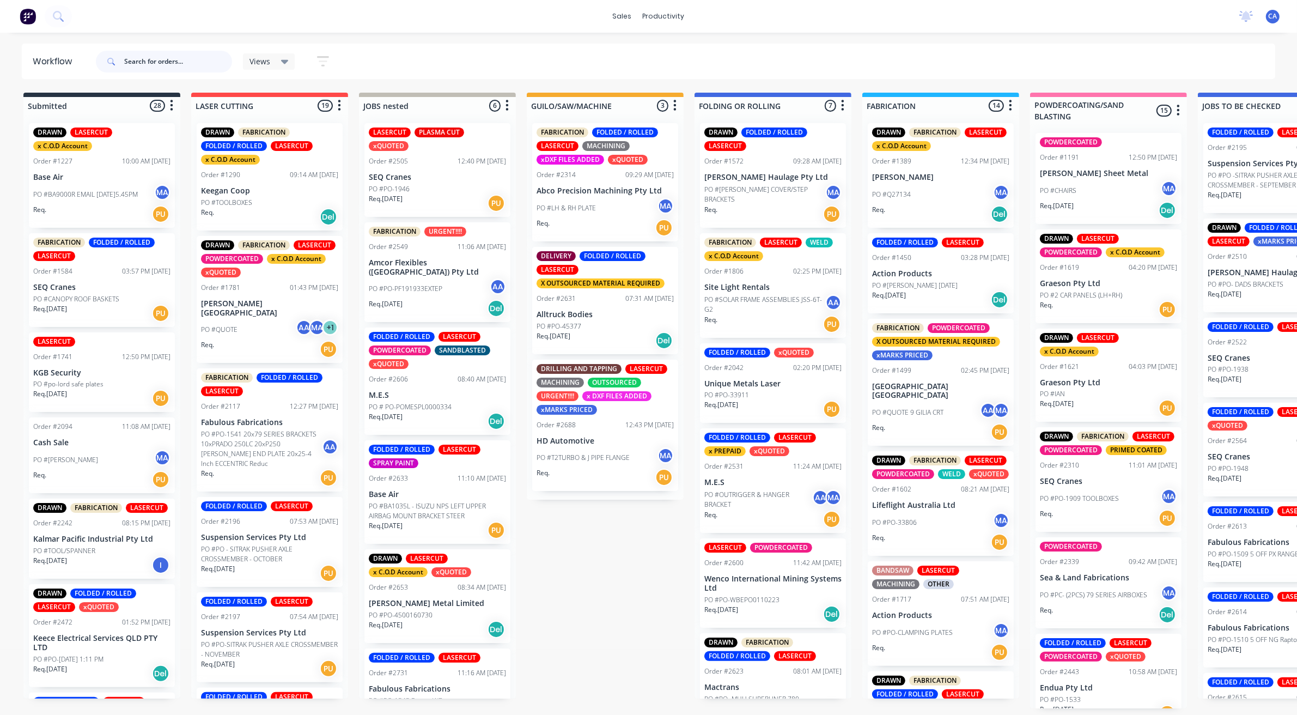
click at [594, 424] on div "FABRICATION FOLDED / ROLLED LASERCUT MACHINING xDXF FILES ADDED xQUOTED Order #…" at bounding box center [605, 306] width 157 height 385
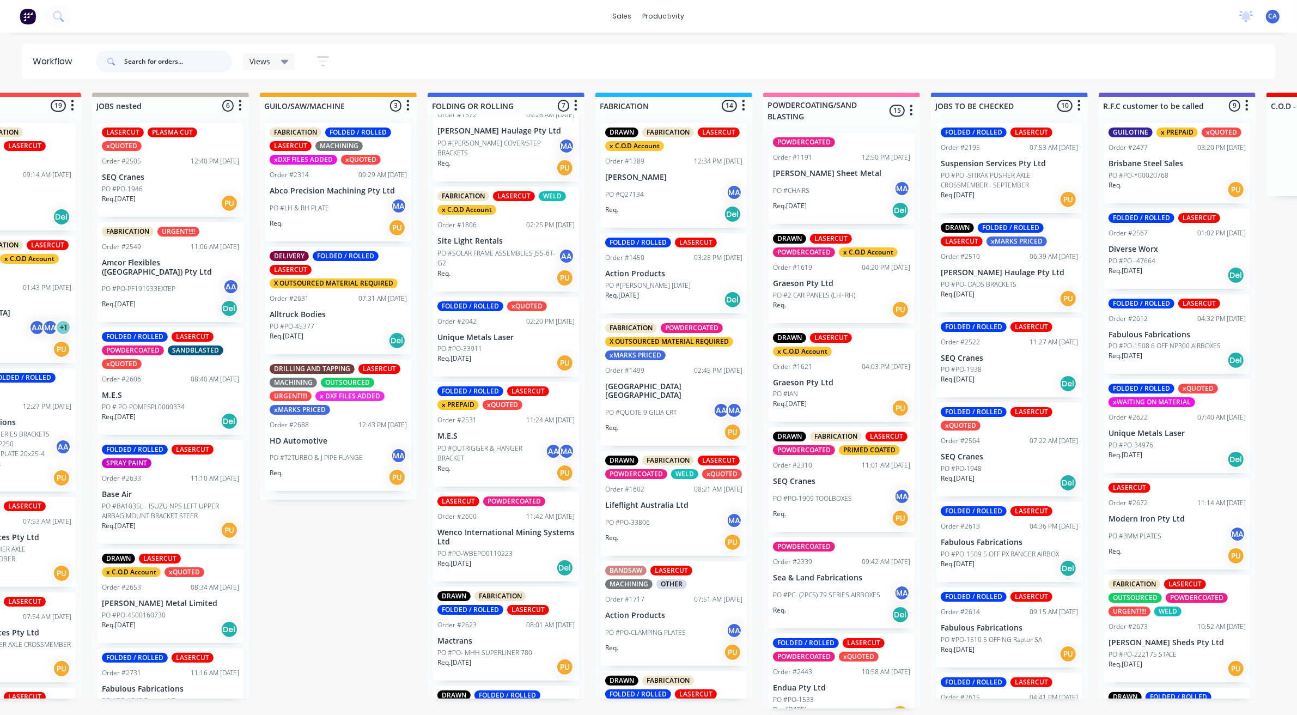
scroll to position [124, 0]
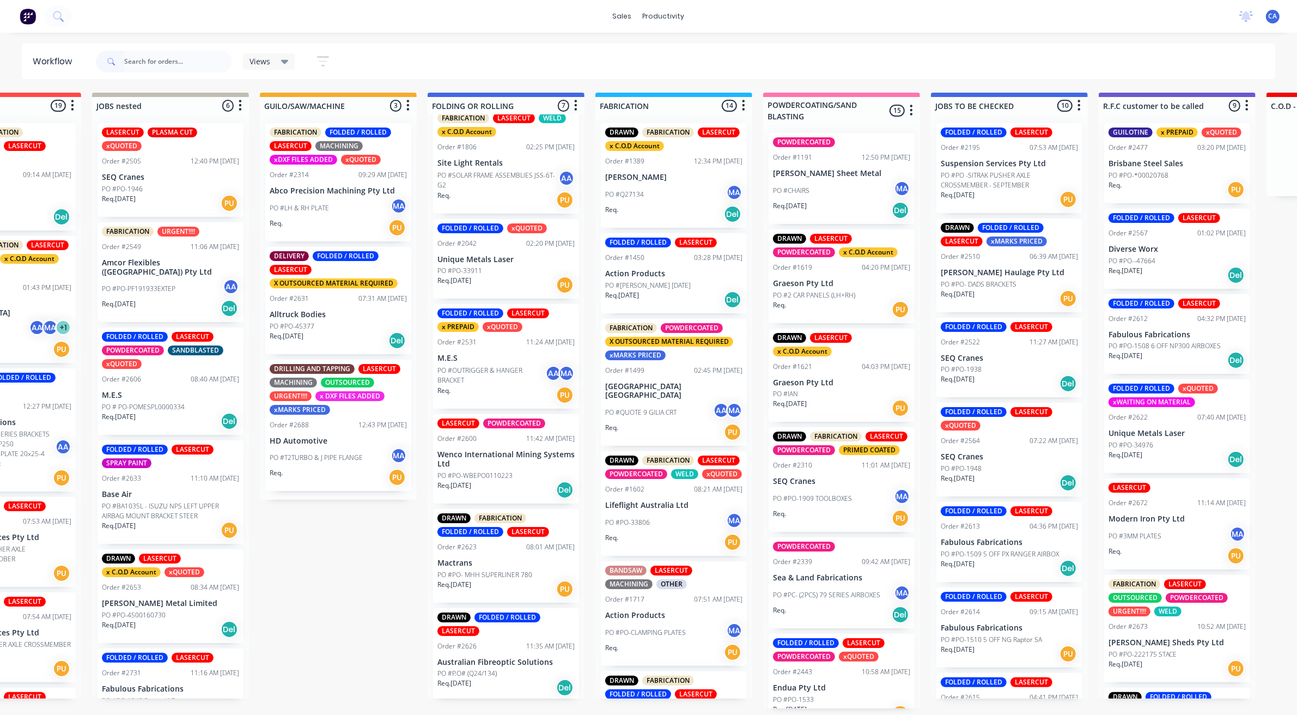
click at [501, 671] on div "PO #P.O# (Q24/134)" at bounding box center [506, 674] width 137 height 10
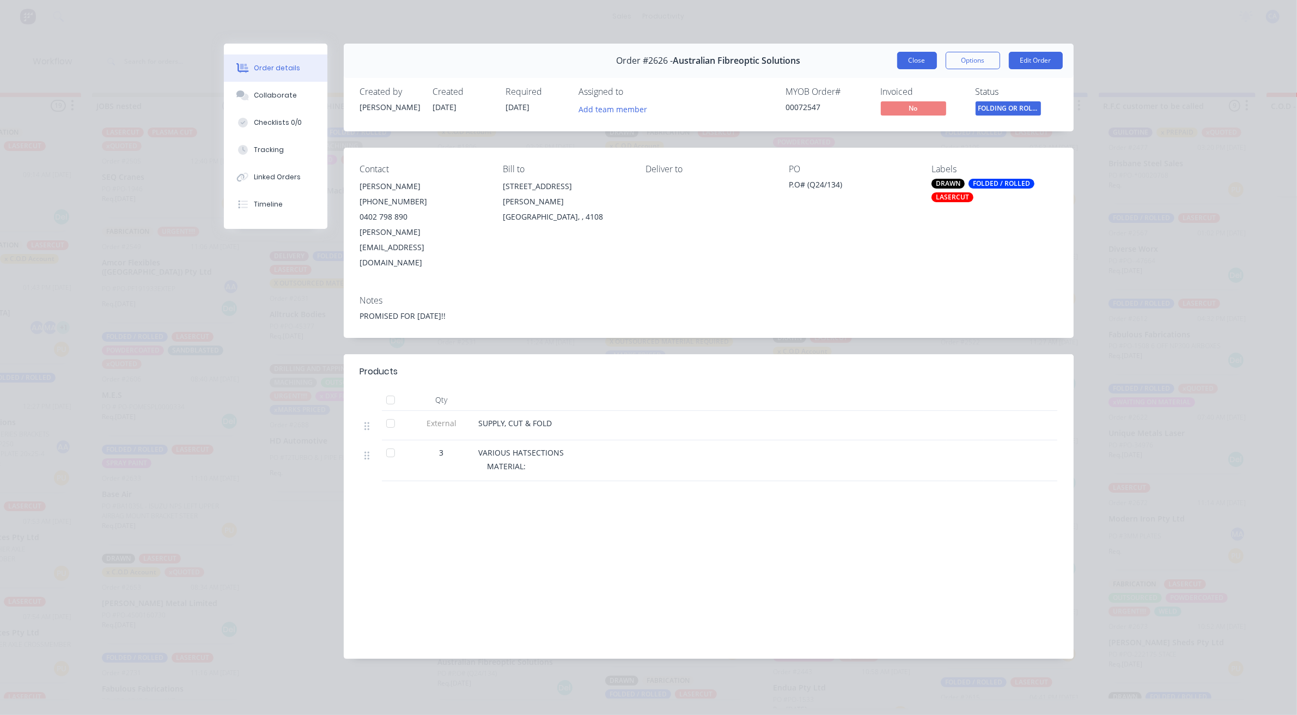
click at [924, 60] on button "Close" at bounding box center [917, 60] width 40 height 17
